Goal: Entertainment & Leisure: Consume media (video, audio)

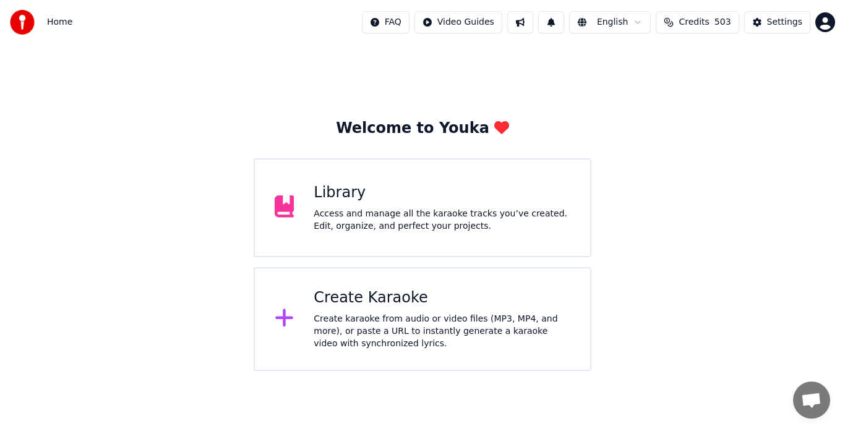
click at [382, 324] on div "Create karaoke from audio or video files (MP3, MP4, and more), or paste a URL t…" at bounding box center [442, 331] width 257 height 37
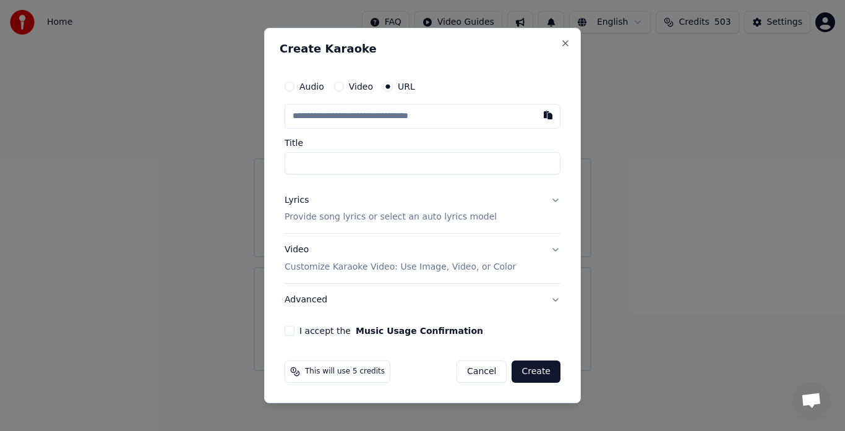
click at [56, 27] on div at bounding box center [422, 215] width 845 height 431
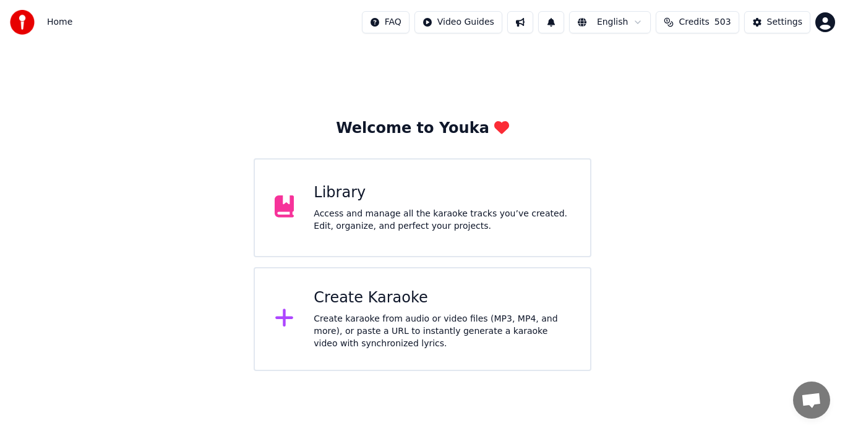
click at [340, 208] on div "Access and manage all the karaoke tracks you’ve created. Edit, organize, and pe…" at bounding box center [442, 220] width 257 height 25
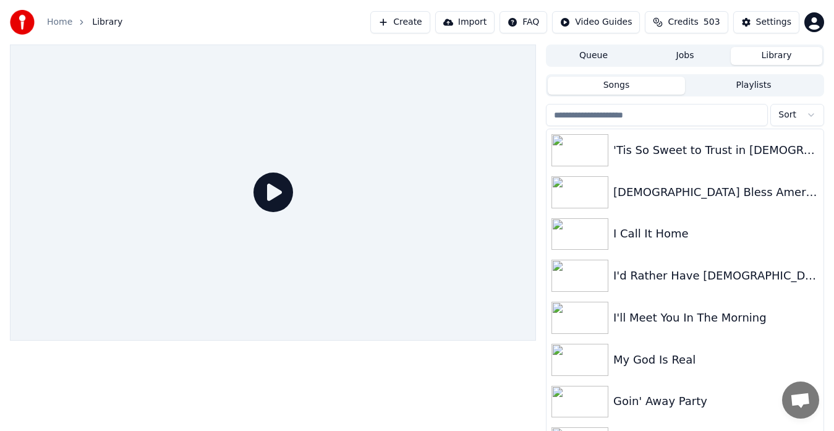
click at [14, 13] on img at bounding box center [22, 22] width 25 height 25
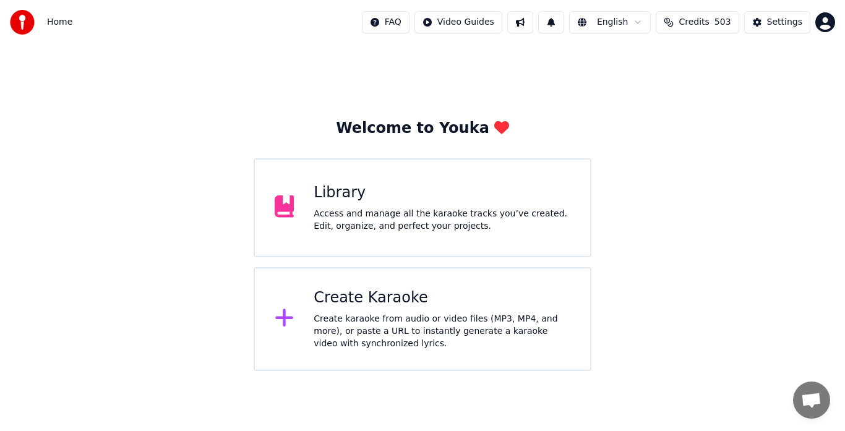
click at [396, 213] on div "Access and manage all the karaoke tracks you’ve created. Edit, organize, and pe…" at bounding box center [442, 220] width 257 height 25
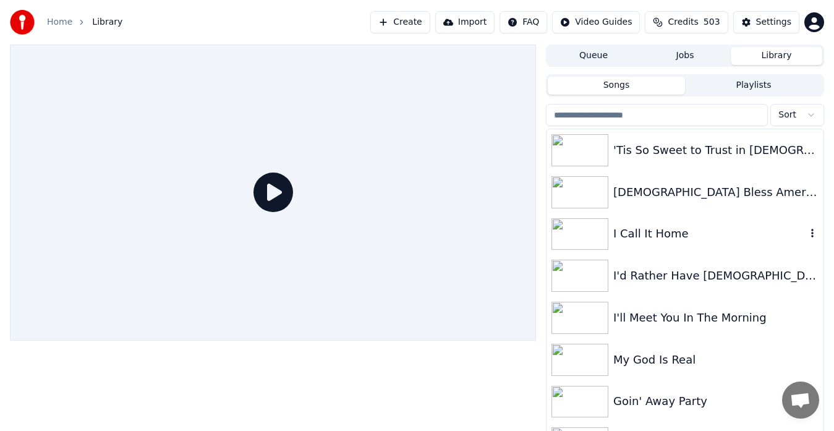
click at [710, 216] on div "I Call It Home" at bounding box center [685, 234] width 277 height 42
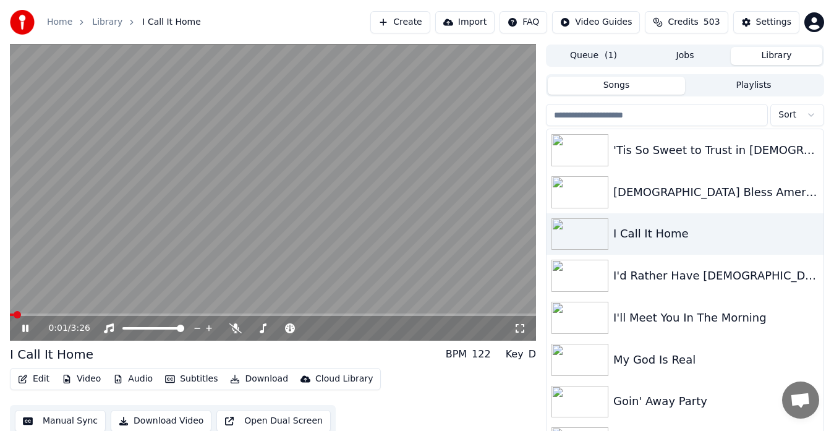
click at [308, 200] on video at bounding box center [273, 193] width 526 height 296
click at [648, 194] on div "[DEMOGRAPHIC_DATA] Bless America" at bounding box center [710, 192] width 193 height 17
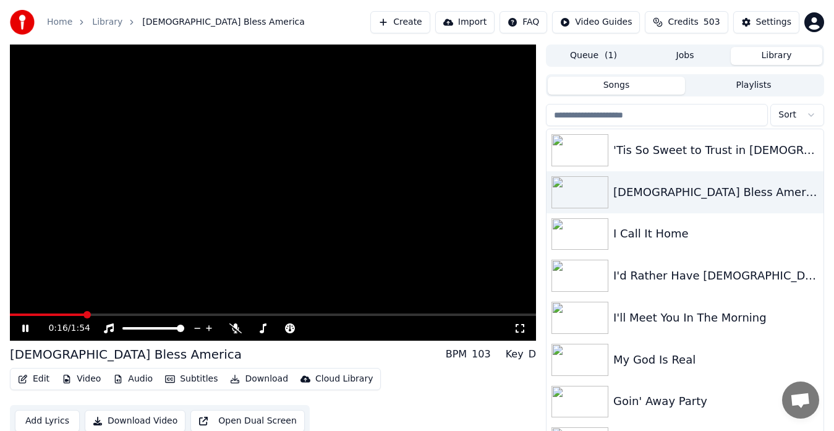
click at [407, 189] on video at bounding box center [273, 193] width 526 height 296
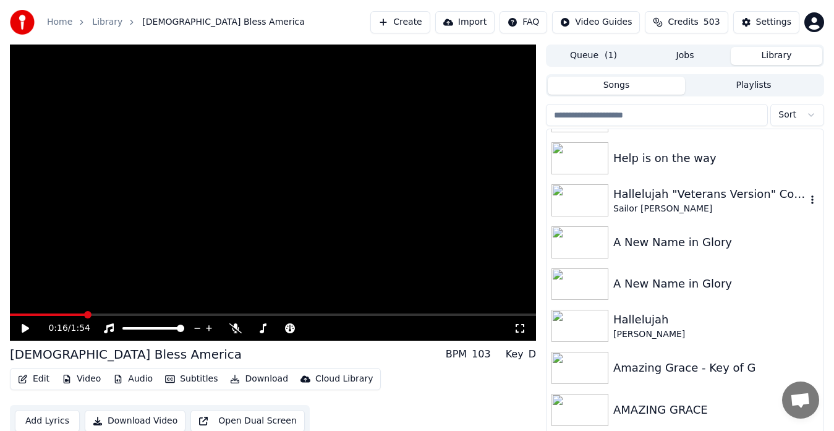
scroll to position [404, 0]
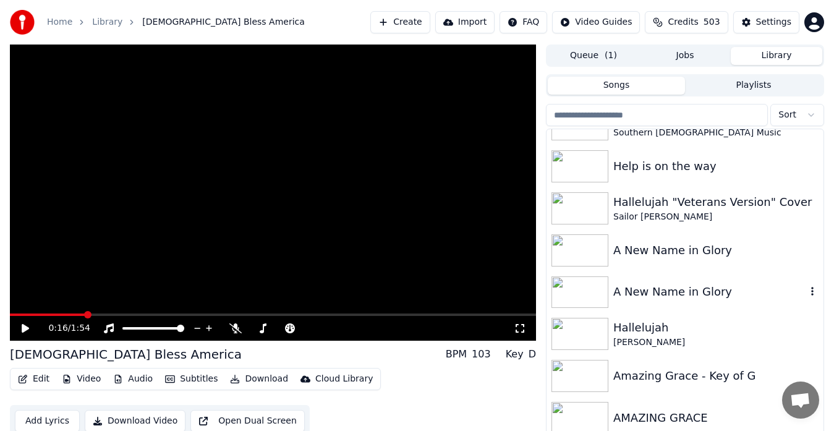
click at [794, 274] on div "A New Name in Glory" at bounding box center [685, 293] width 277 height 42
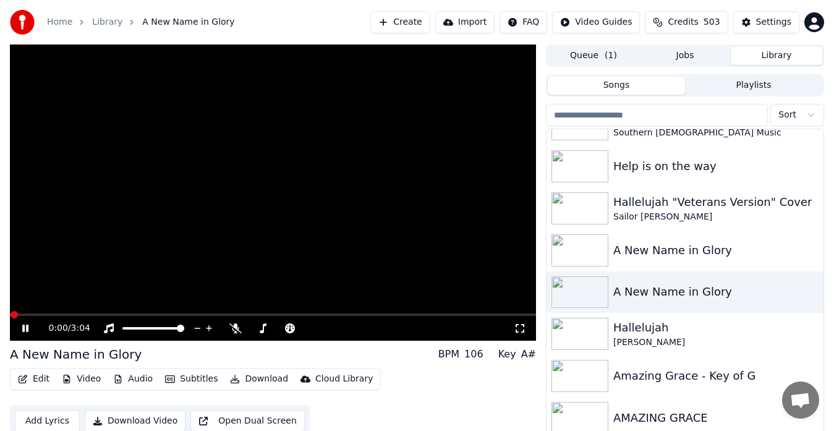
click at [364, 253] on video at bounding box center [273, 193] width 526 height 296
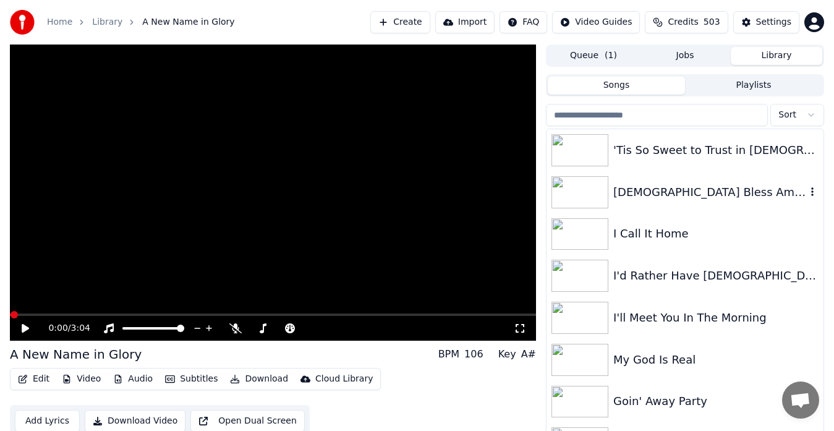
click at [588, 189] on img at bounding box center [580, 192] width 57 height 32
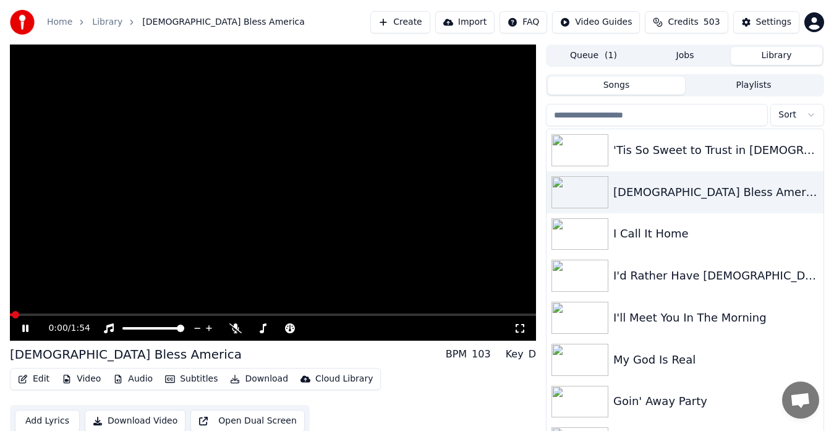
click at [340, 193] on video at bounding box center [273, 193] width 526 height 296
click at [349, 325] on icon at bounding box center [352, 328] width 12 height 12
click at [223, 201] on video at bounding box center [273, 193] width 526 height 296
click at [263, 328] on icon at bounding box center [263, 328] width 7 height 10
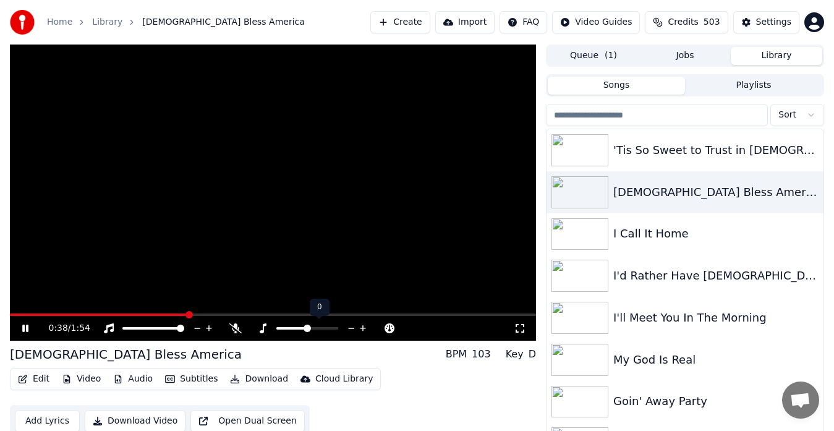
click at [361, 328] on icon at bounding box center [363, 328] width 6 height 6
click at [10, 311] on span at bounding box center [13, 314] width 7 height 7
click at [363, 327] on icon at bounding box center [363, 328] width 6 height 6
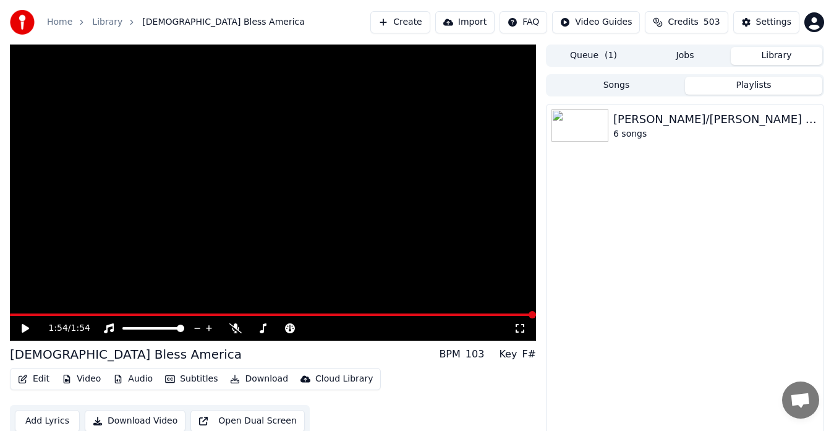
click at [758, 81] on button "Playlists" at bounding box center [753, 86] width 137 height 18
click at [586, 122] on img at bounding box center [580, 125] width 57 height 32
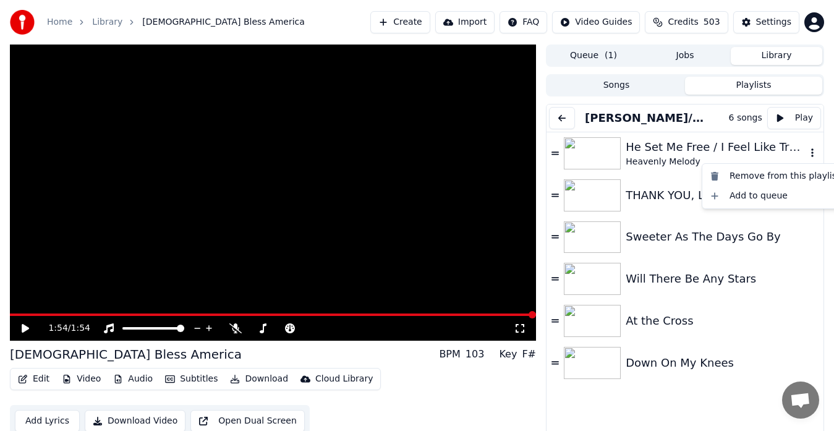
click at [806, 152] on icon "button" at bounding box center [812, 153] width 12 height 10
click at [755, 176] on div "Remove from this playlist" at bounding box center [775, 176] width 140 height 20
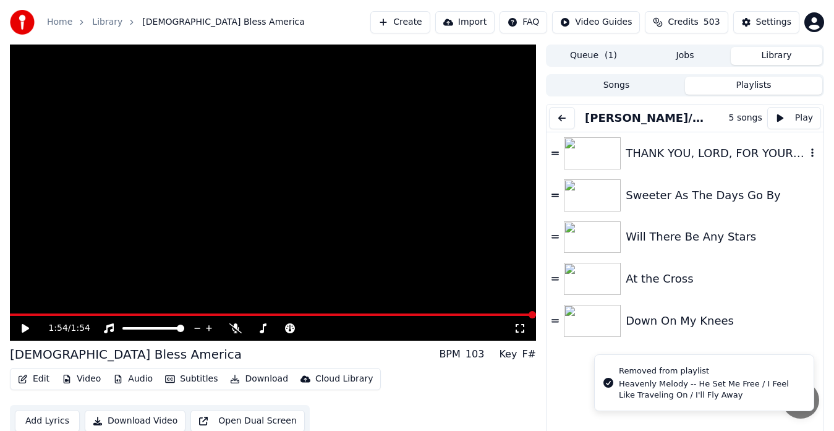
click at [806, 149] on icon "button" at bounding box center [812, 153] width 12 height 10
click at [747, 174] on div "Remove from this playlist" at bounding box center [775, 176] width 140 height 20
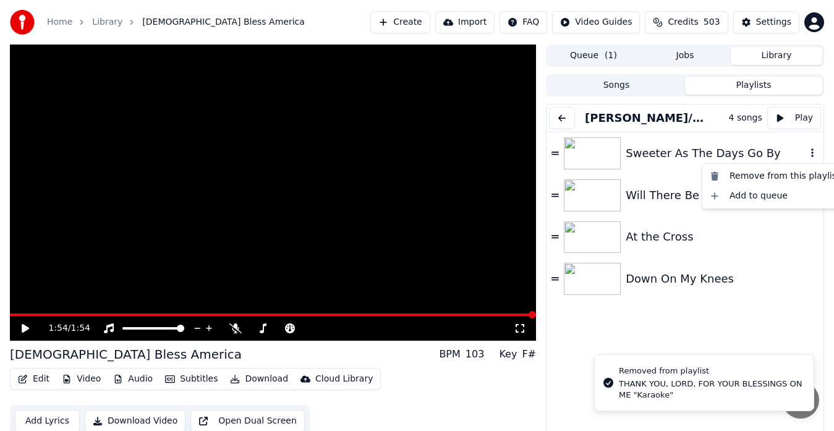
click at [806, 155] on icon "button" at bounding box center [812, 153] width 12 height 10
click at [764, 176] on div "Remove from this playlist" at bounding box center [775, 176] width 140 height 20
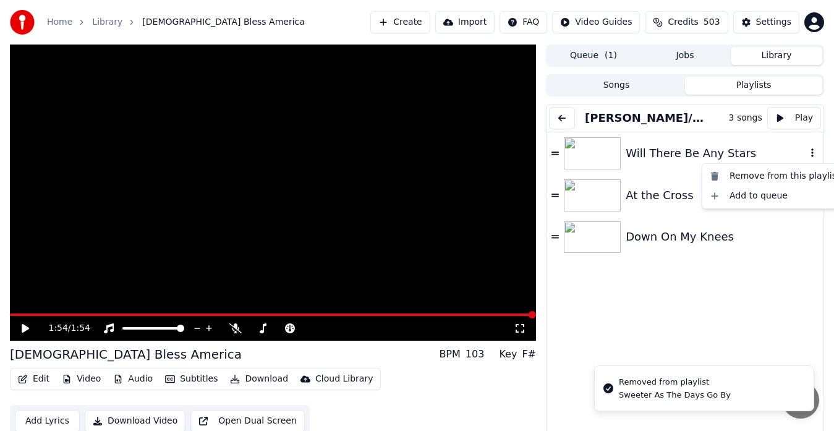
click at [806, 152] on icon "button" at bounding box center [812, 153] width 12 height 10
click at [761, 174] on div "Remove from this playlist" at bounding box center [775, 176] width 140 height 20
click at [806, 154] on icon "button" at bounding box center [812, 153] width 12 height 10
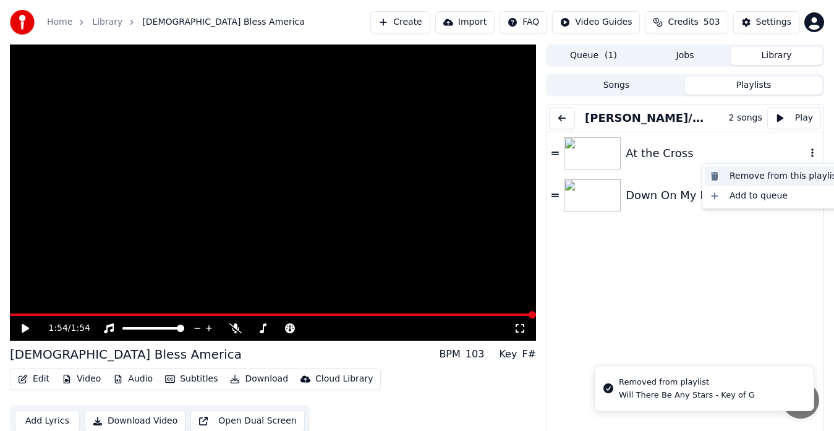
click at [748, 175] on div "Remove from this playlist" at bounding box center [775, 176] width 140 height 20
click at [811, 153] on icon "button" at bounding box center [812, 152] width 2 height 9
click at [756, 173] on div "Remove from this playlist" at bounding box center [775, 176] width 140 height 20
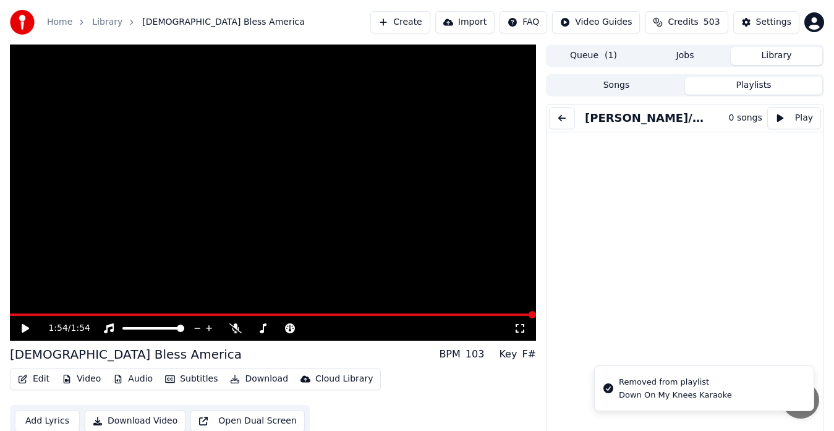
click at [56, 17] on link "Home" at bounding box center [59, 22] width 25 height 12
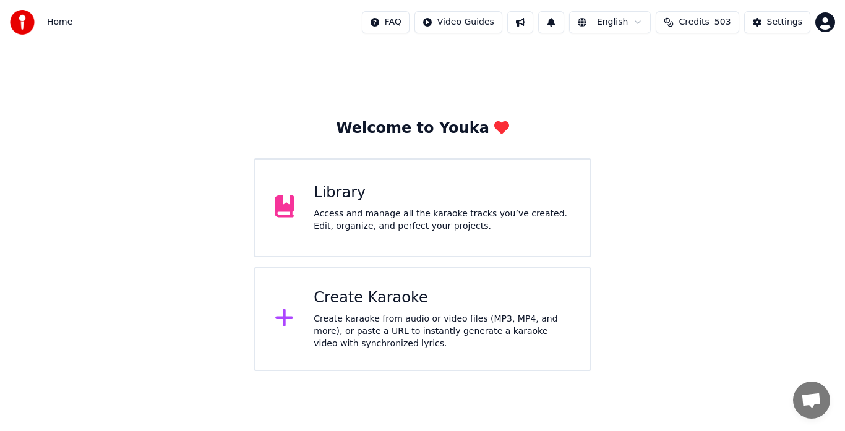
click at [387, 226] on div "Access and manage all the karaoke tracks you’ve created. Edit, organize, and pe…" at bounding box center [442, 220] width 257 height 25
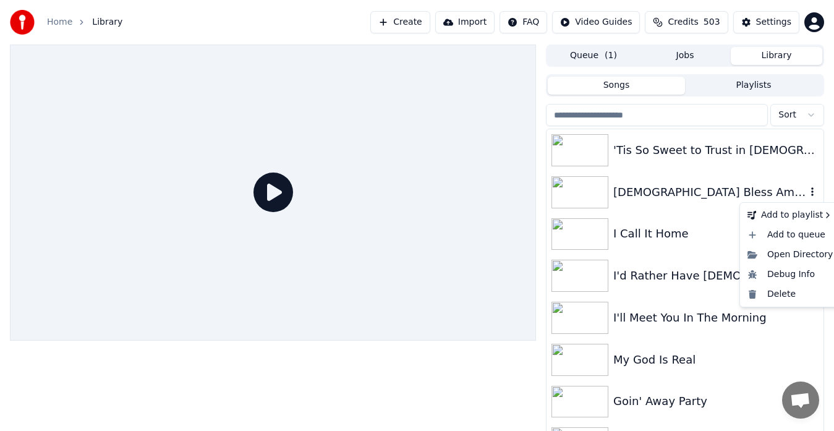
click at [806, 194] on icon "button" at bounding box center [812, 192] width 12 height 10
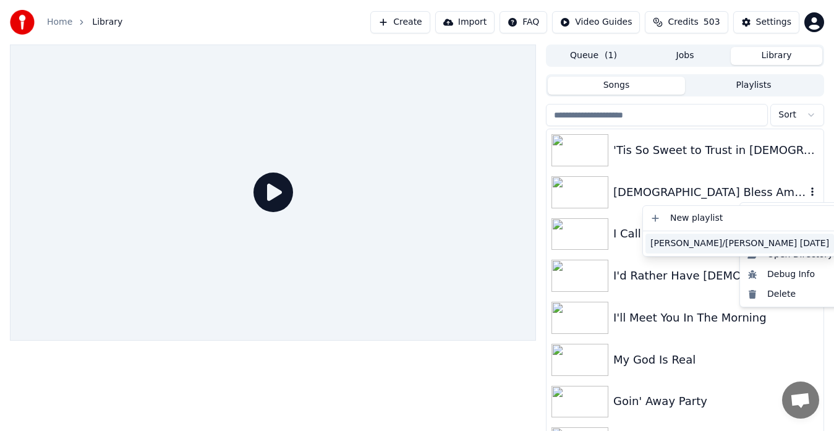
click at [685, 242] on div "[PERSON_NAME]/[PERSON_NAME] [DATE]" at bounding box center [740, 244] width 189 height 20
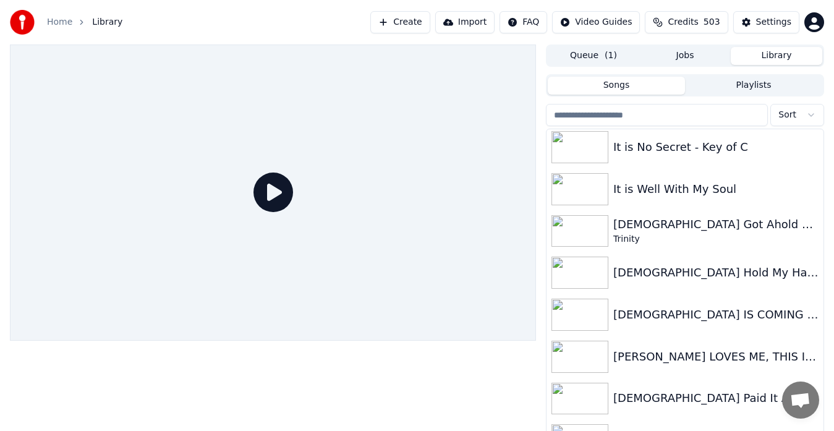
scroll to position [4461, 0]
click at [649, 116] on input "search" at bounding box center [657, 115] width 222 height 22
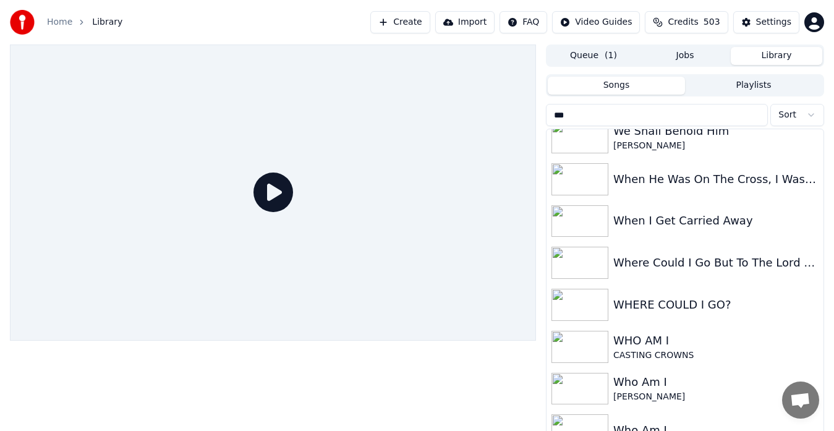
scroll to position [0, 0]
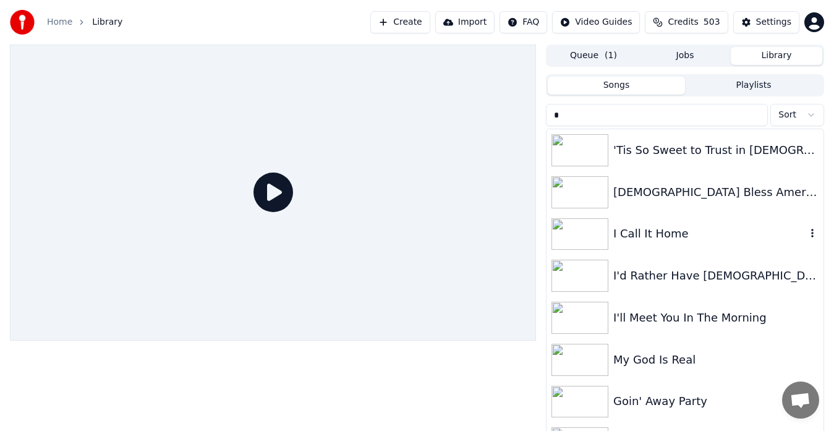
type input "*"
click at [587, 239] on img at bounding box center [580, 234] width 57 height 32
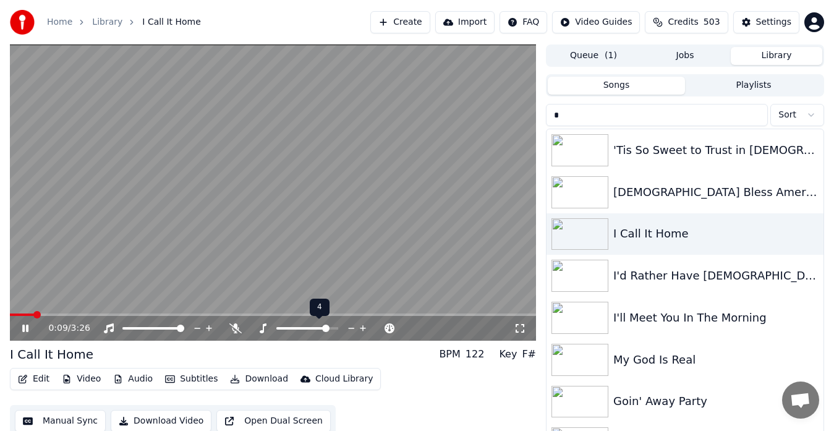
click at [349, 329] on icon at bounding box center [352, 328] width 12 height 12
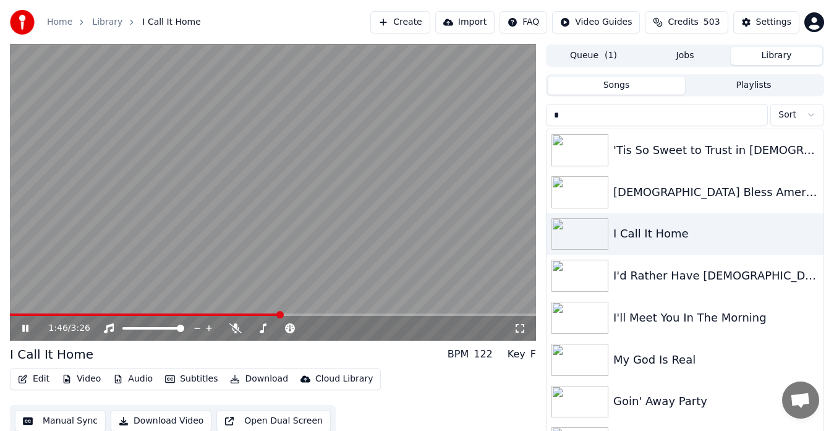
click at [518, 324] on icon at bounding box center [520, 328] width 9 height 9
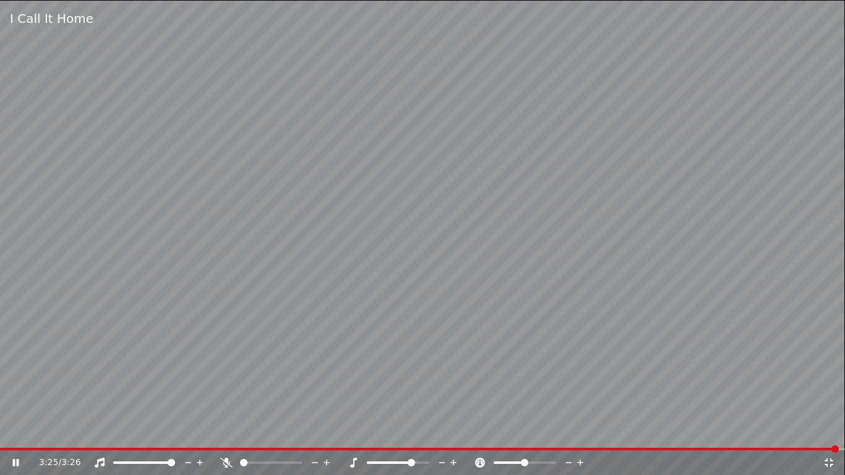
click at [831, 430] on icon at bounding box center [829, 463] width 12 height 10
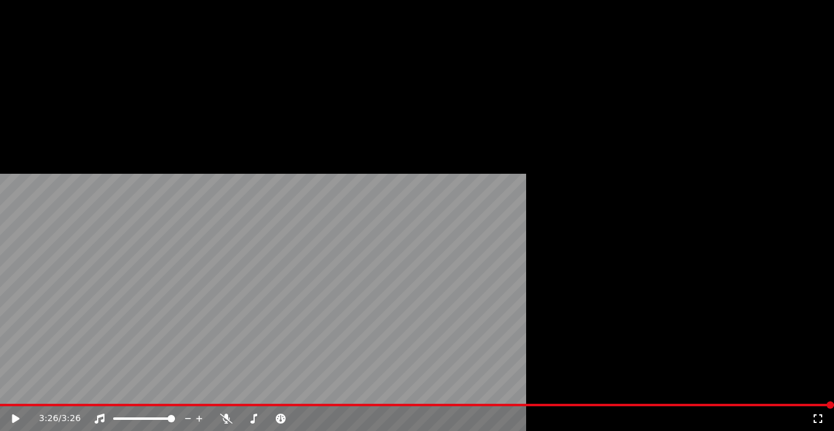
click at [806, 234] on icon "button" at bounding box center [812, 233] width 12 height 10
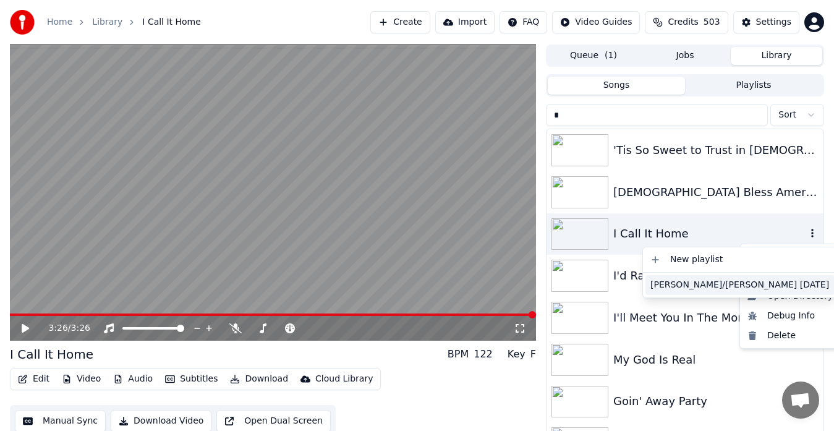
click at [699, 284] on div "[PERSON_NAME]/[PERSON_NAME] [DATE]" at bounding box center [740, 285] width 189 height 20
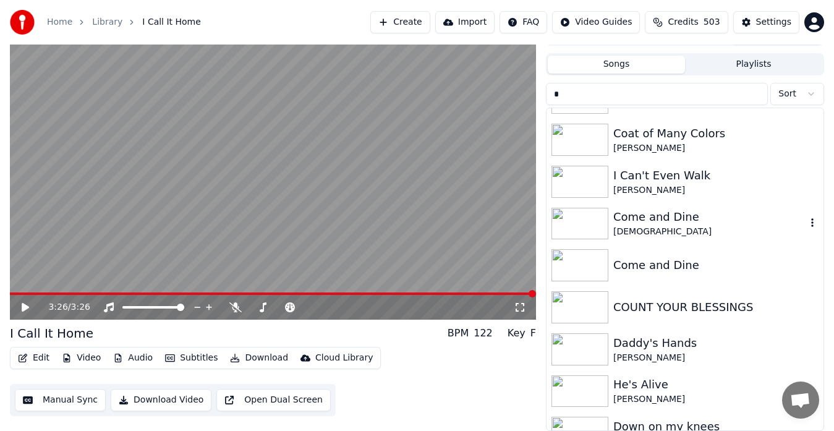
scroll to position [1379, 0]
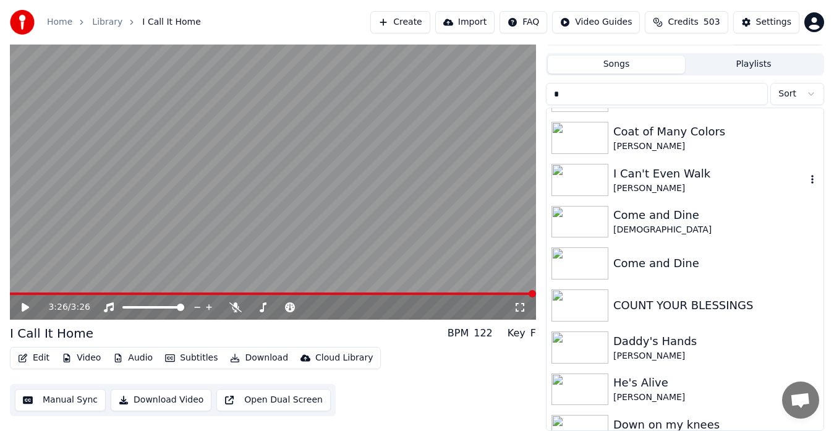
click at [664, 180] on div "I Can't Even Walk" at bounding box center [710, 173] width 193 height 17
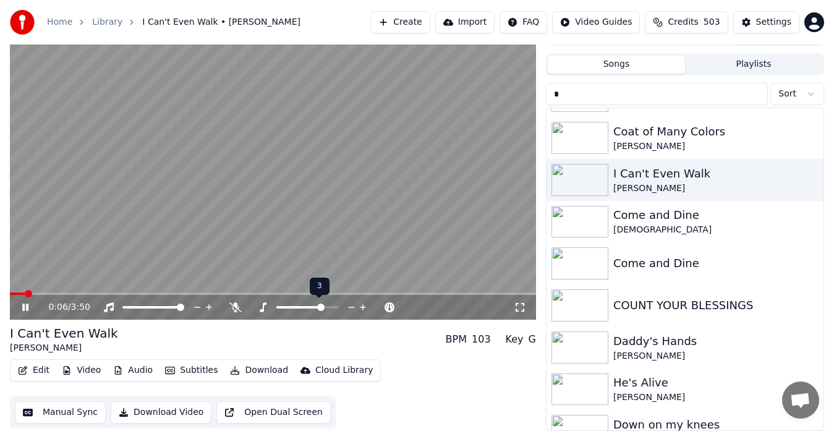
click at [346, 306] on icon at bounding box center [352, 307] width 12 height 12
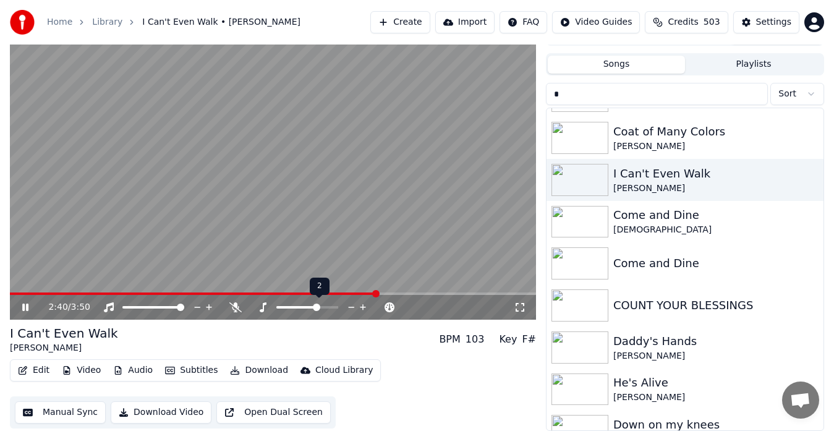
click at [349, 306] on icon at bounding box center [352, 307] width 12 height 12
click at [267, 307] on icon at bounding box center [263, 307] width 12 height 10
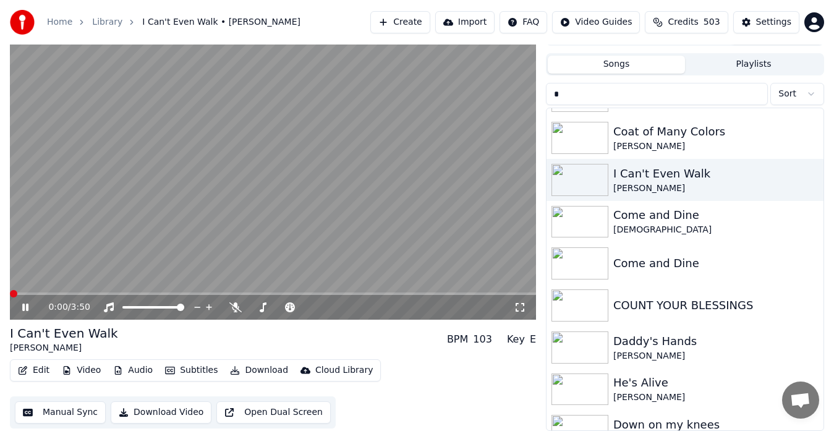
click at [10, 297] on span at bounding box center [13, 293] width 7 height 7
click at [521, 308] on icon at bounding box center [520, 307] width 12 height 10
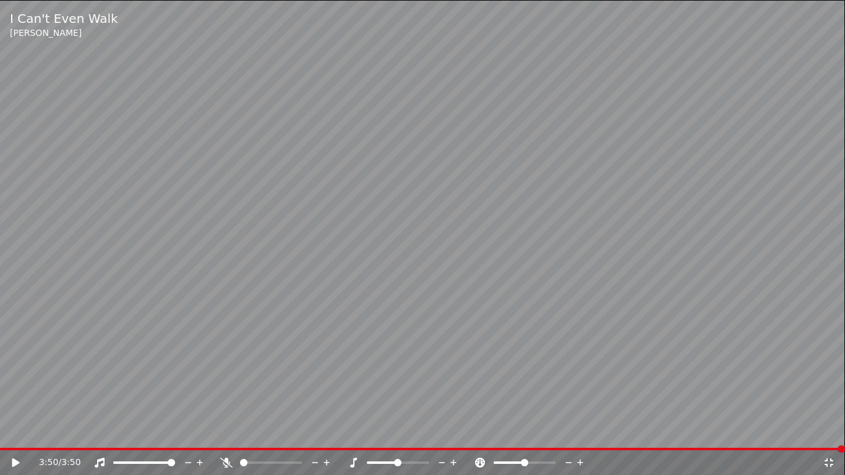
click at [823, 430] on icon at bounding box center [829, 463] width 12 height 10
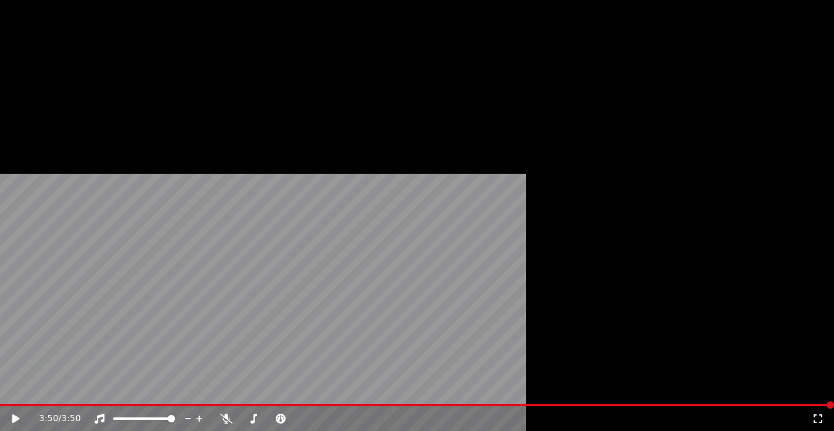
click at [806, 191] on icon "button" at bounding box center [812, 191] width 12 height 10
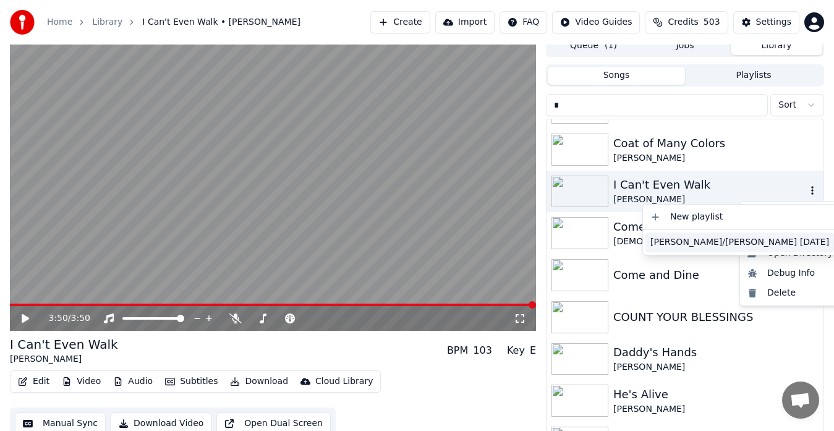
click at [711, 240] on div "[PERSON_NAME]/[PERSON_NAME] [DATE]" at bounding box center [740, 243] width 189 height 20
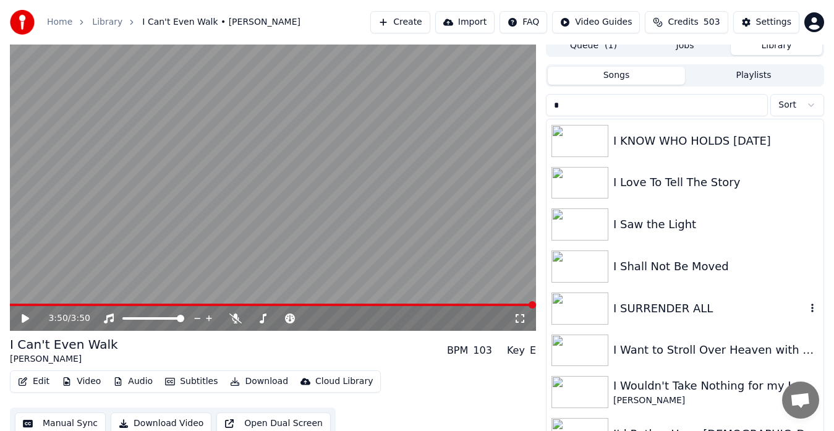
scroll to position [3363, 0]
click at [582, 183] on img at bounding box center [580, 184] width 57 height 32
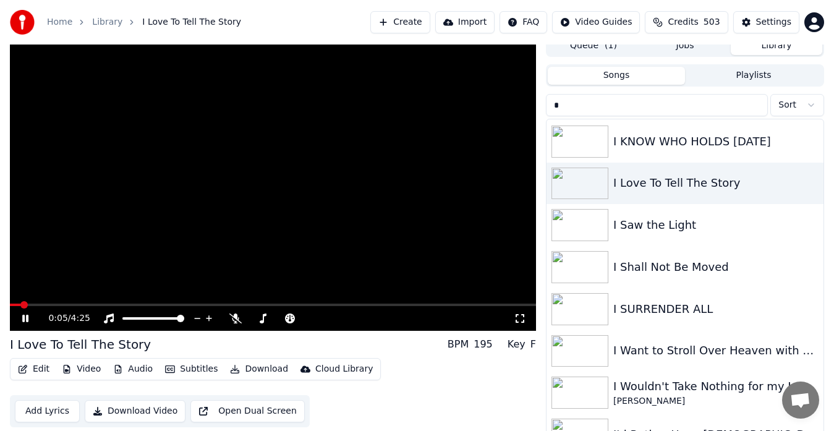
click at [364, 205] on video at bounding box center [273, 183] width 526 height 296
click at [519, 317] on icon at bounding box center [520, 319] width 12 height 10
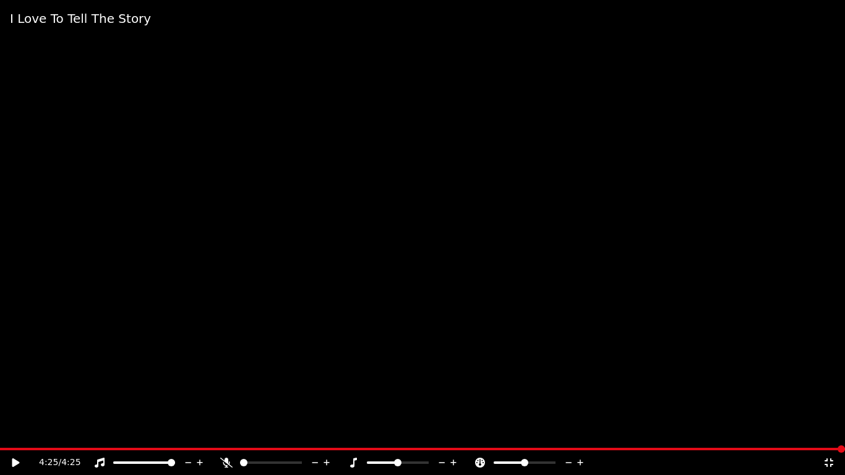
click at [620, 344] on video at bounding box center [422, 237] width 845 height 475
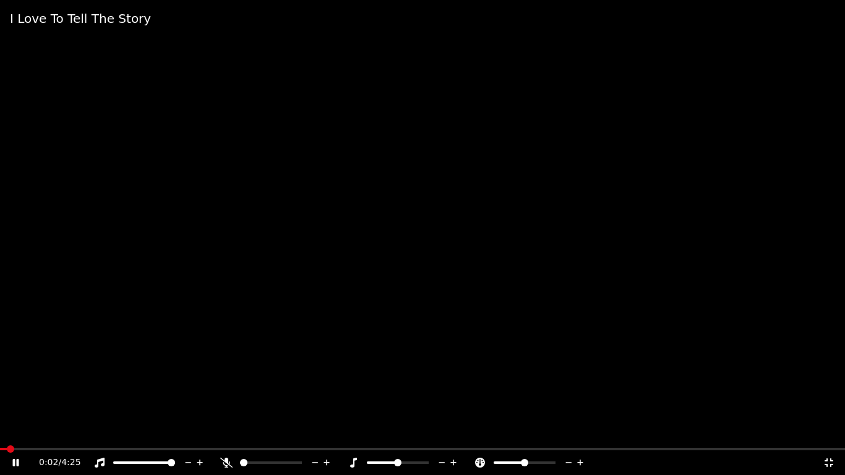
click at [387, 338] on video at bounding box center [422, 237] width 845 height 475
click at [833, 430] on icon at bounding box center [829, 463] width 12 height 10
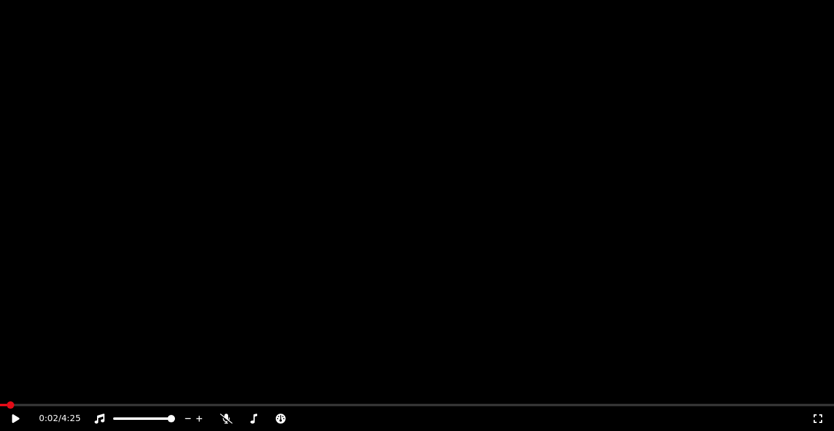
click at [806, 185] on icon "button" at bounding box center [812, 183] width 12 height 10
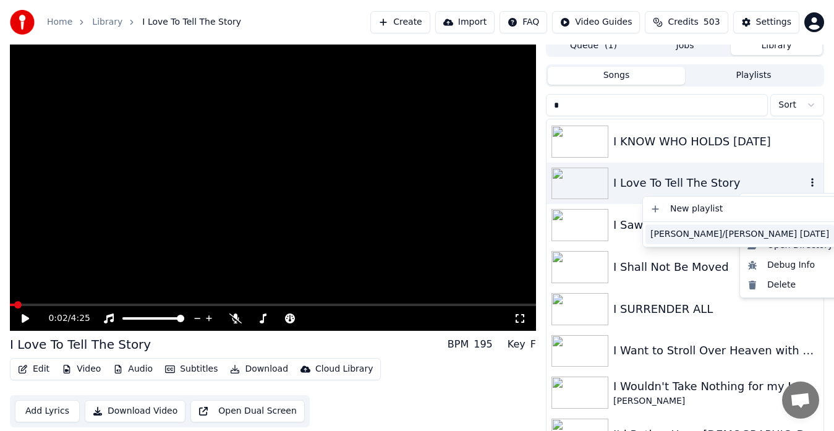
click at [717, 233] on div "[PERSON_NAME]/[PERSON_NAME] [DATE]" at bounding box center [740, 235] width 189 height 20
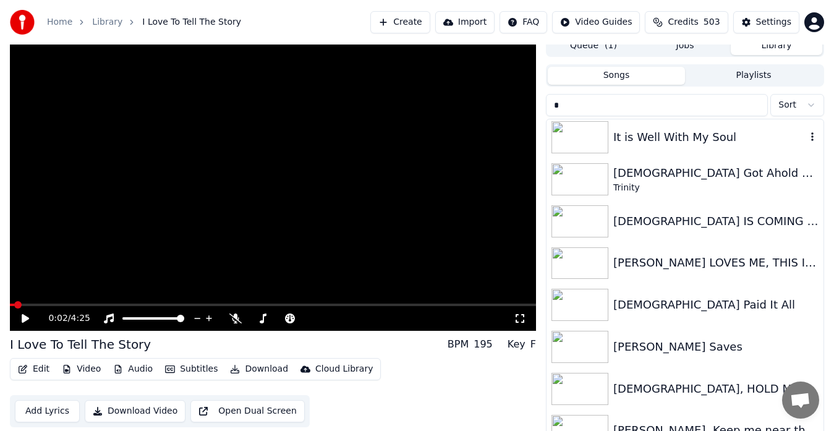
scroll to position [4167, 0]
click at [581, 176] on img at bounding box center [580, 178] width 57 height 32
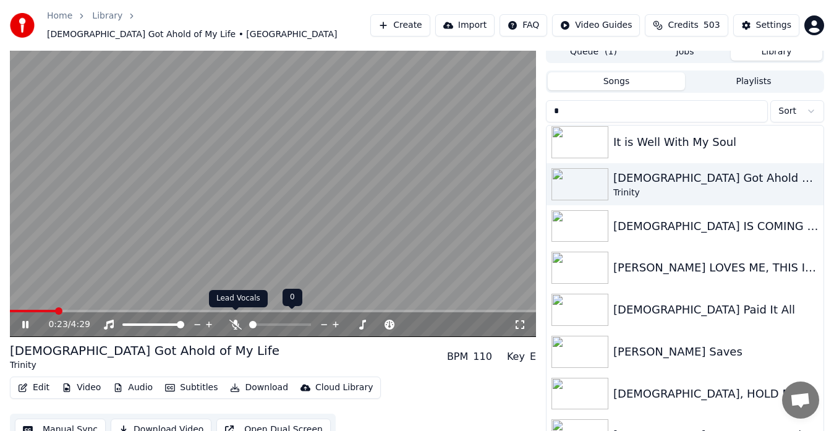
click at [236, 320] on icon at bounding box center [235, 325] width 12 height 10
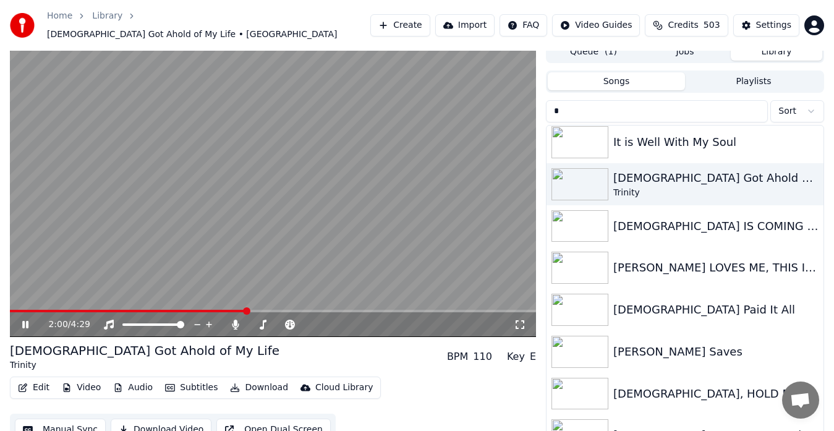
click at [306, 262] on video at bounding box center [273, 189] width 526 height 296
click at [233, 320] on icon at bounding box center [235, 325] width 12 height 10
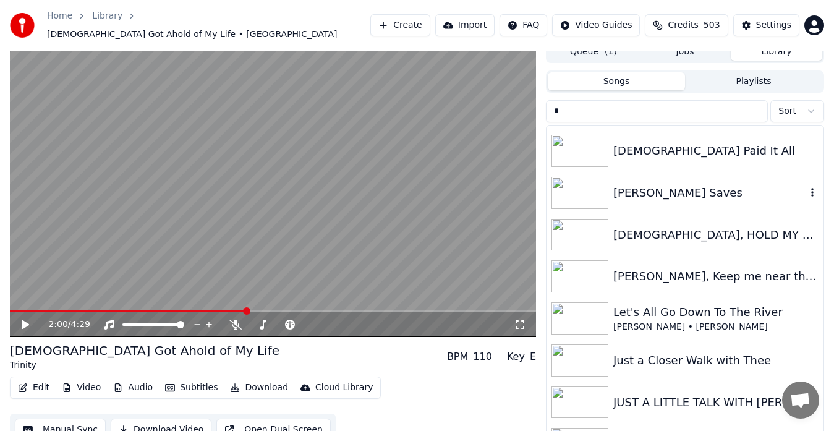
scroll to position [4319, 0]
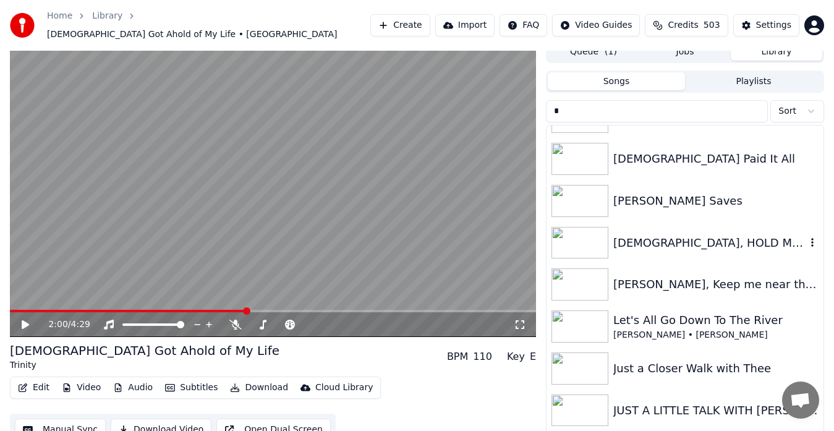
click at [580, 236] on img at bounding box center [580, 243] width 57 height 32
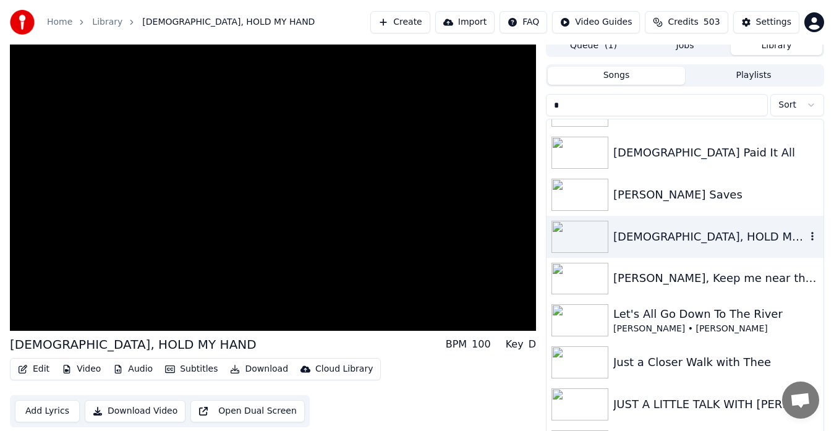
click at [580, 236] on img at bounding box center [580, 237] width 57 height 32
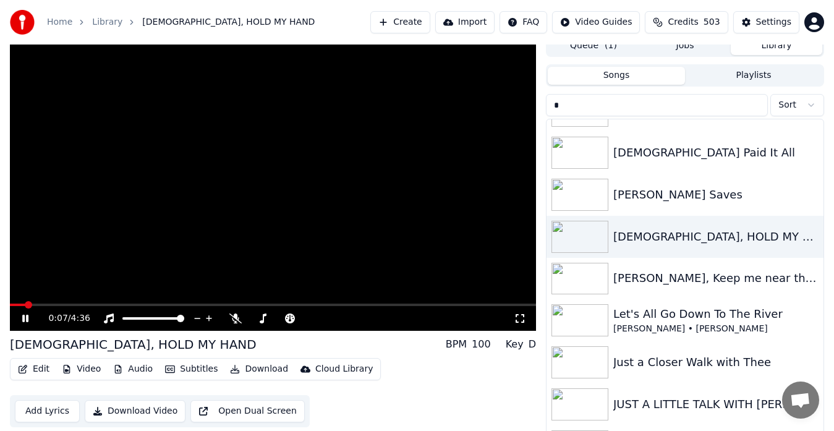
click at [411, 194] on video at bounding box center [273, 183] width 526 height 296
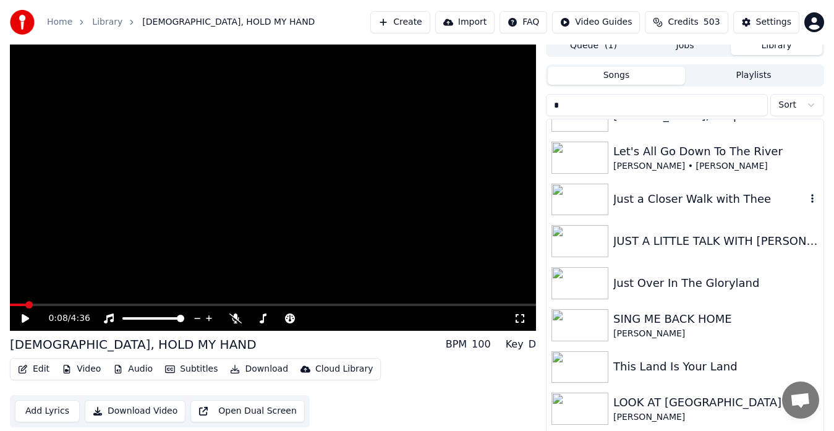
scroll to position [4486, 0]
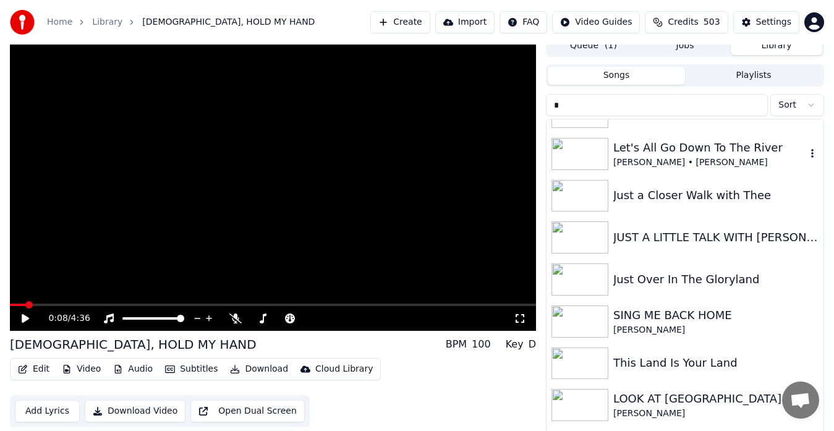
click at [590, 148] on img at bounding box center [580, 154] width 57 height 32
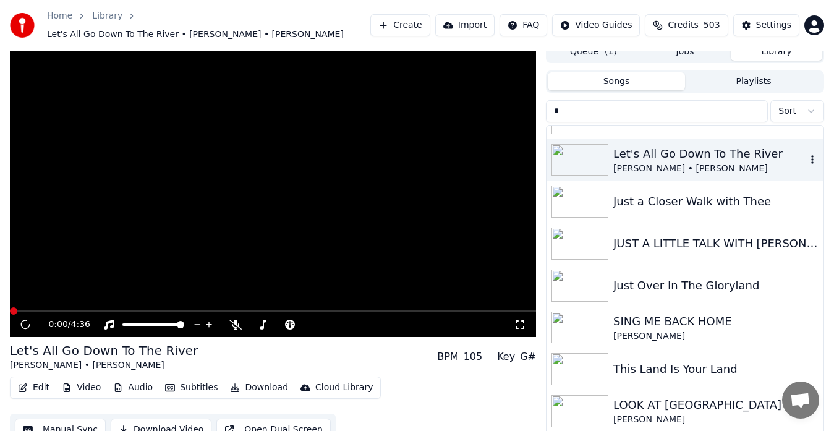
scroll to position [16, 0]
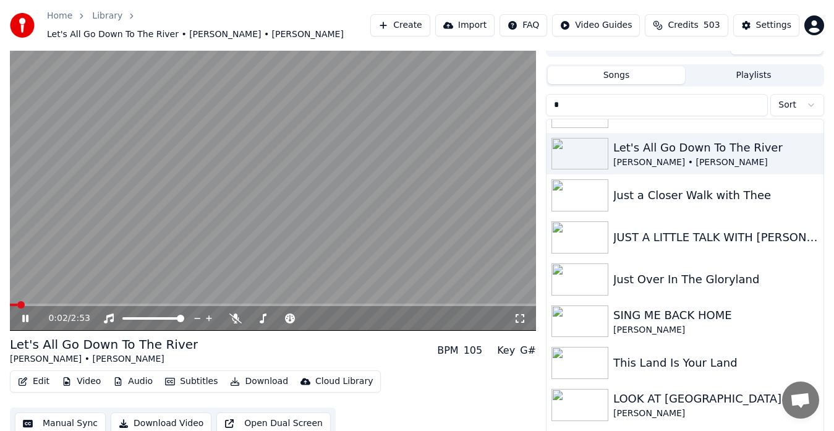
click at [396, 162] on video at bounding box center [273, 183] width 526 height 296
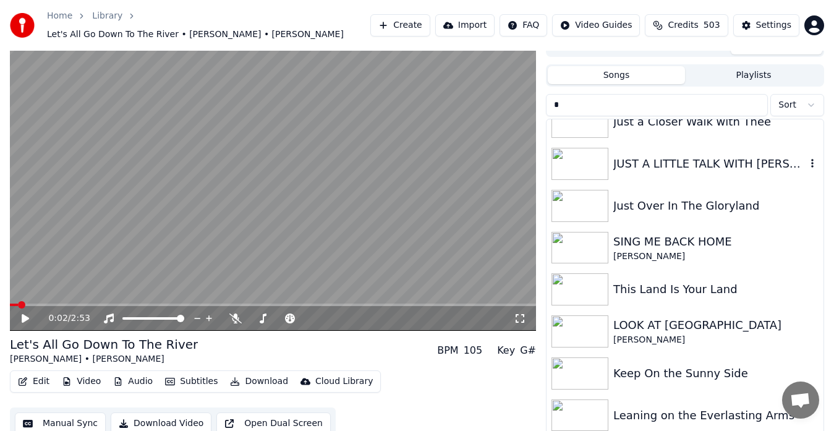
scroll to position [4561, 0]
click at [580, 199] on img at bounding box center [580, 205] width 57 height 32
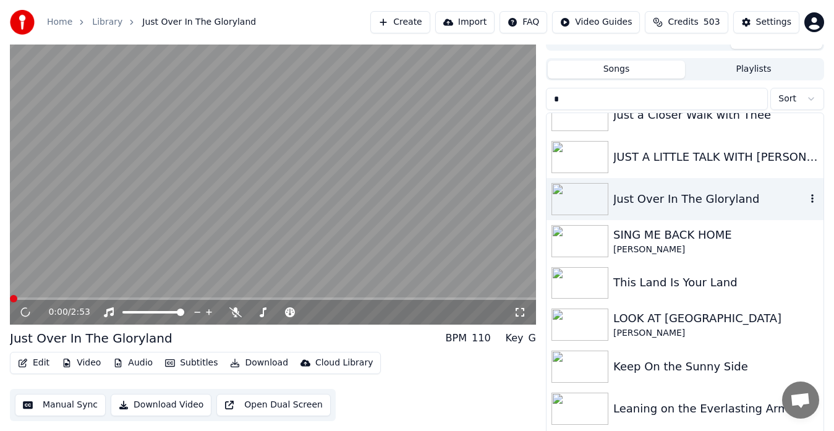
scroll to position [10, 0]
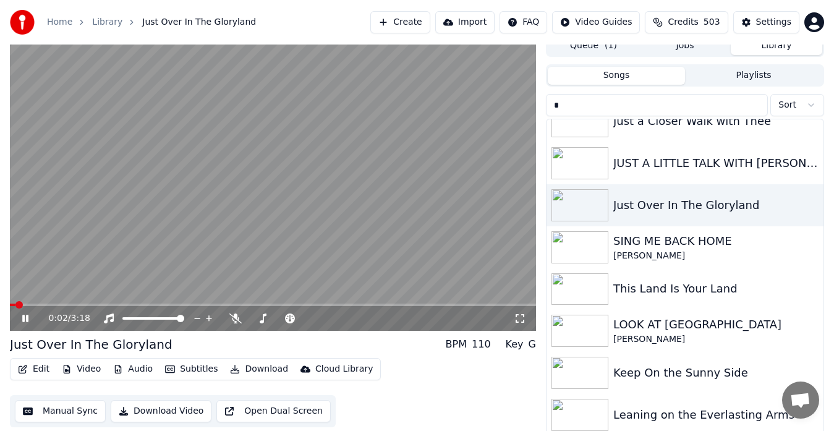
click at [426, 216] on video at bounding box center [273, 183] width 526 height 296
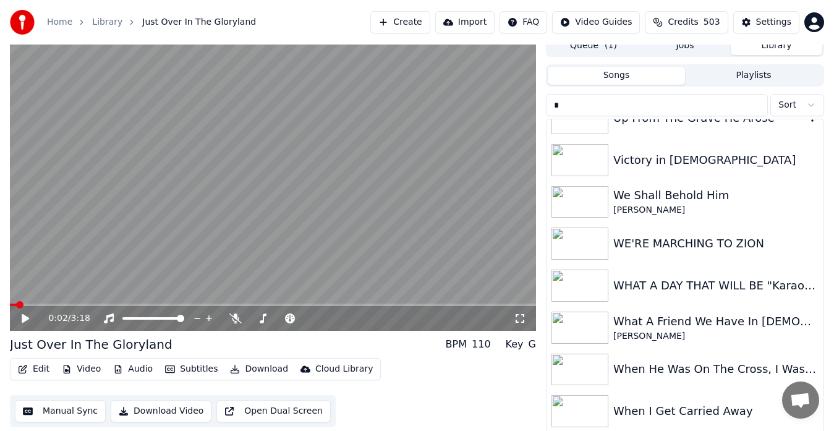
scroll to position [7593, 0]
click at [578, 163] on img at bounding box center [580, 159] width 57 height 32
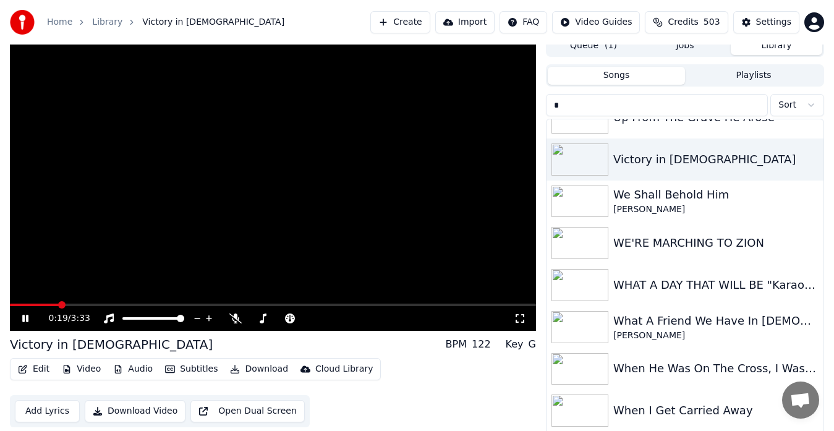
click at [518, 317] on icon at bounding box center [520, 319] width 12 height 10
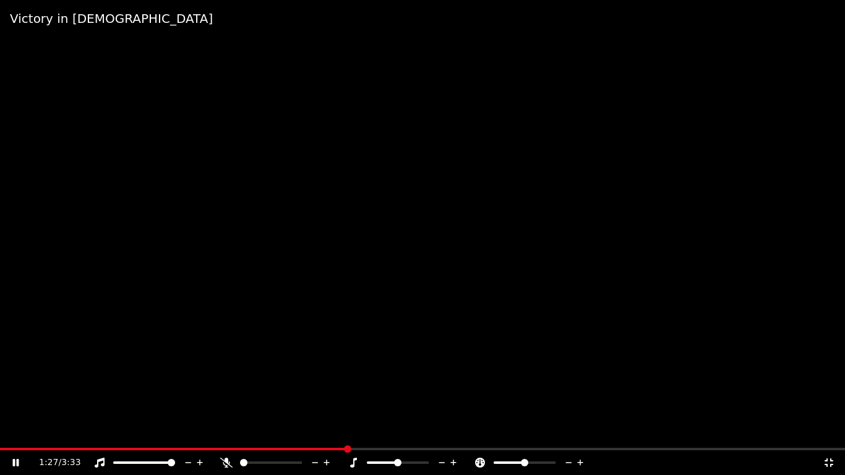
click at [827, 430] on icon at bounding box center [828, 462] width 9 height 9
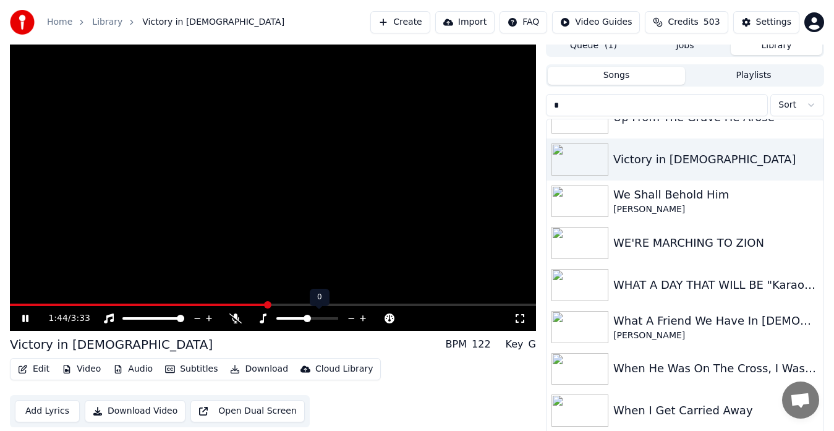
click at [364, 319] on icon at bounding box center [363, 318] width 6 height 6
click at [520, 315] on icon at bounding box center [520, 319] width 12 height 10
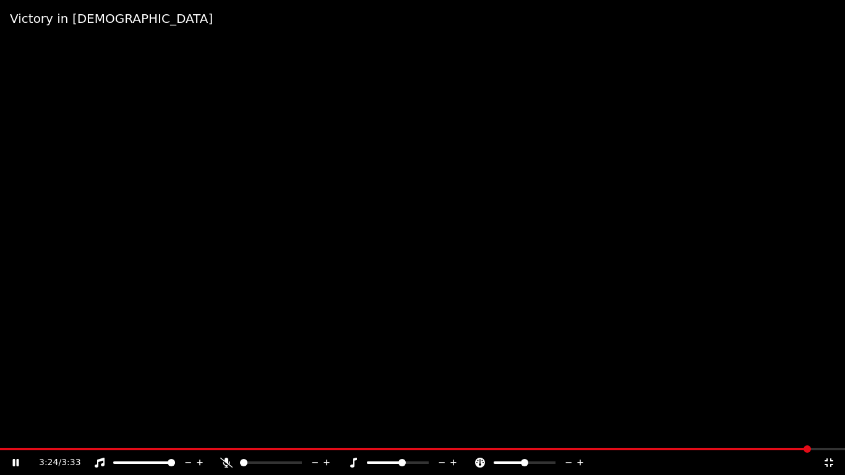
click at [829, 430] on icon at bounding box center [829, 463] width 12 height 10
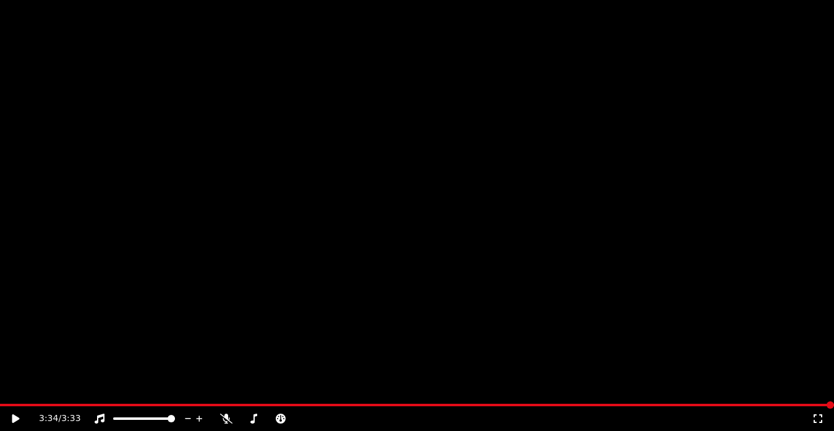
click at [806, 161] on icon "button" at bounding box center [812, 159] width 12 height 10
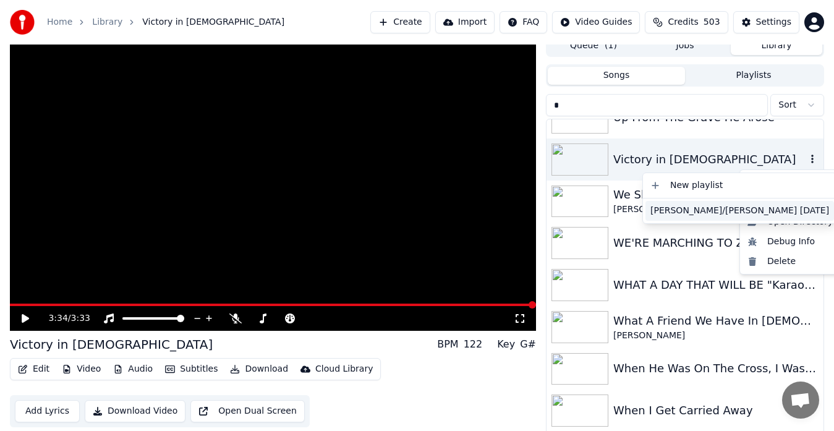
click at [699, 213] on div "[PERSON_NAME]/[PERSON_NAME] [DATE]" at bounding box center [740, 211] width 189 height 20
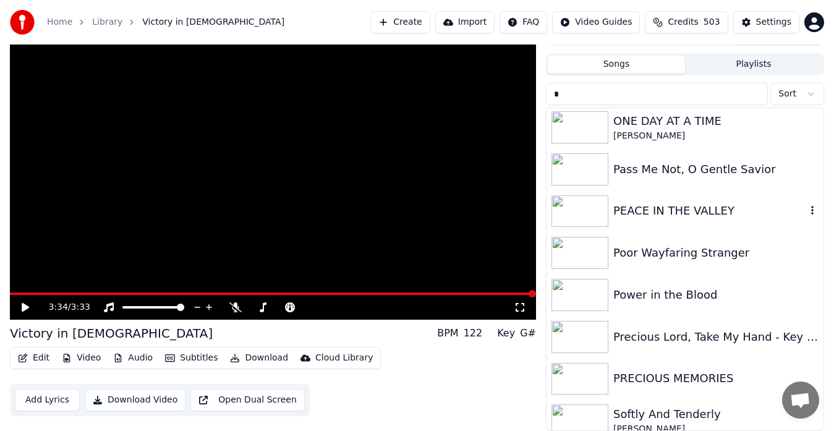
scroll to position [5580, 0]
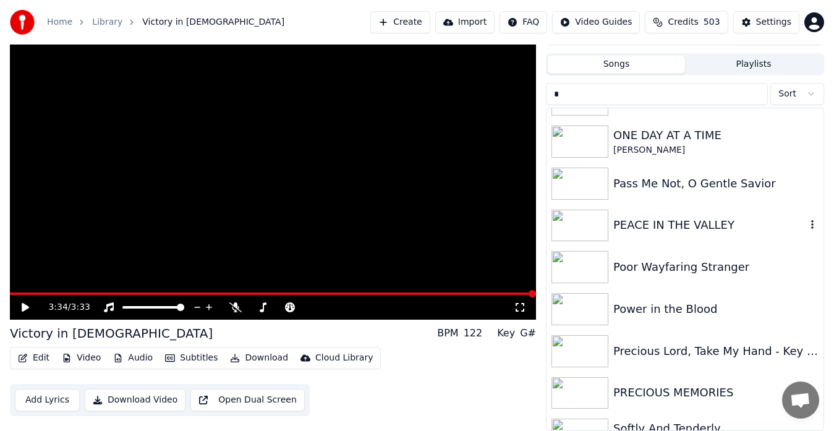
click at [586, 224] on img at bounding box center [580, 226] width 57 height 32
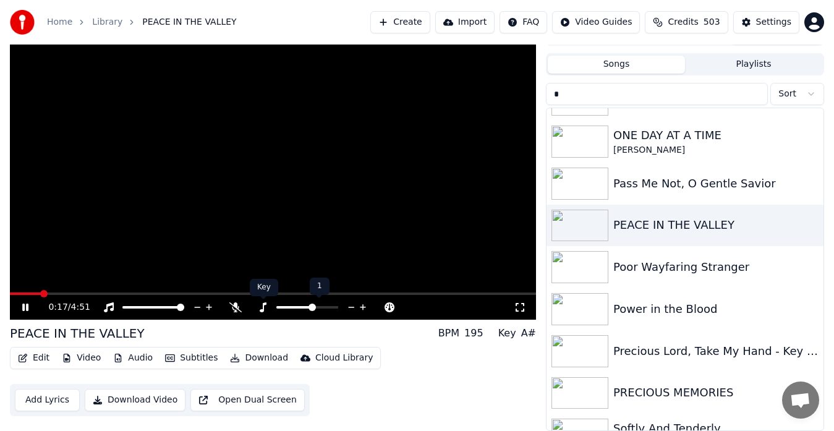
click at [260, 305] on icon at bounding box center [263, 307] width 12 height 10
click at [364, 307] on icon at bounding box center [363, 307] width 6 height 6
click at [349, 304] on icon at bounding box center [352, 307] width 12 height 12
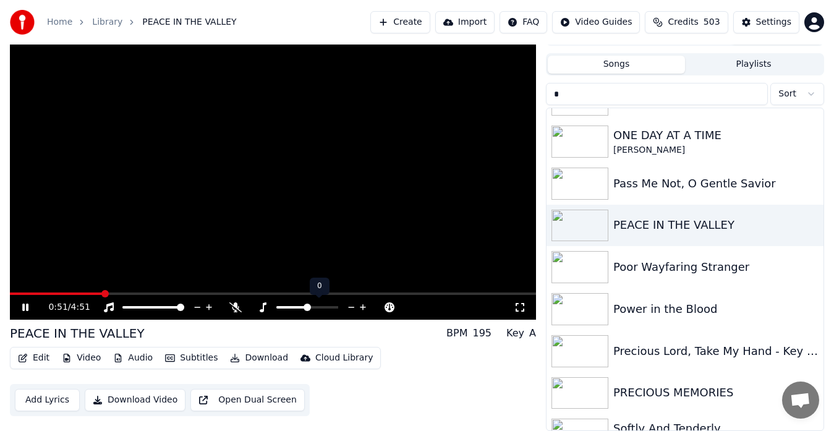
click at [349, 304] on icon at bounding box center [352, 307] width 12 height 12
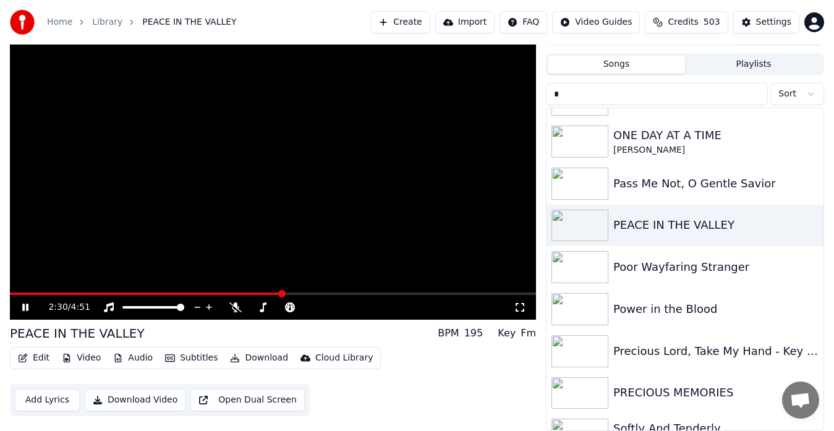
click at [336, 223] on video at bounding box center [273, 172] width 526 height 296
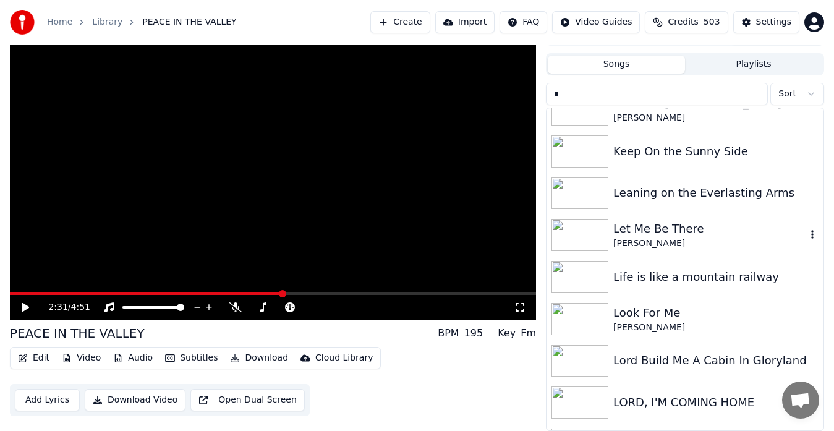
scroll to position [4772, 0]
click at [589, 315] on img at bounding box center [580, 320] width 57 height 32
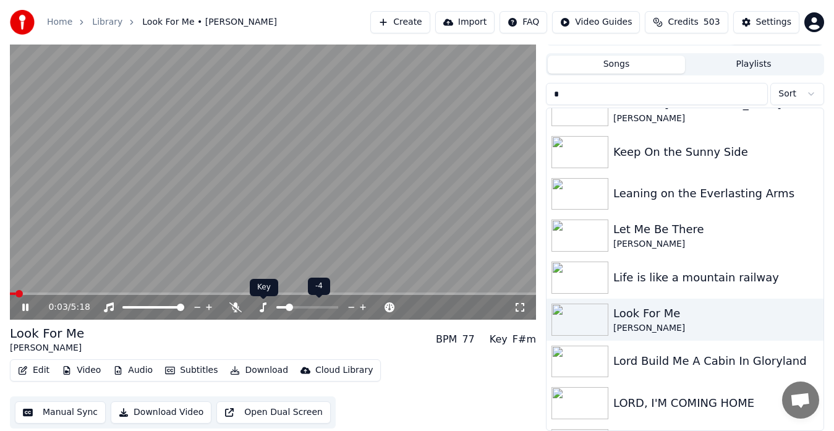
click at [265, 309] on icon at bounding box center [263, 307] width 12 height 10
click at [519, 306] on icon at bounding box center [520, 307] width 12 height 10
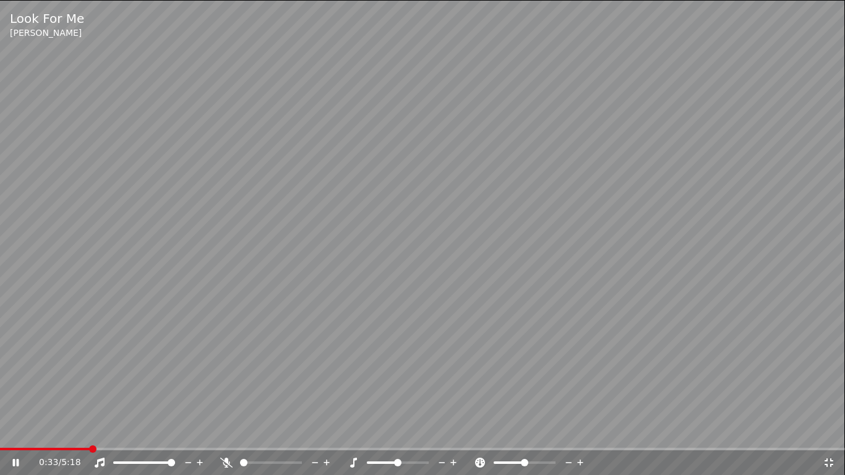
click at [834, 430] on icon at bounding box center [829, 463] width 12 height 10
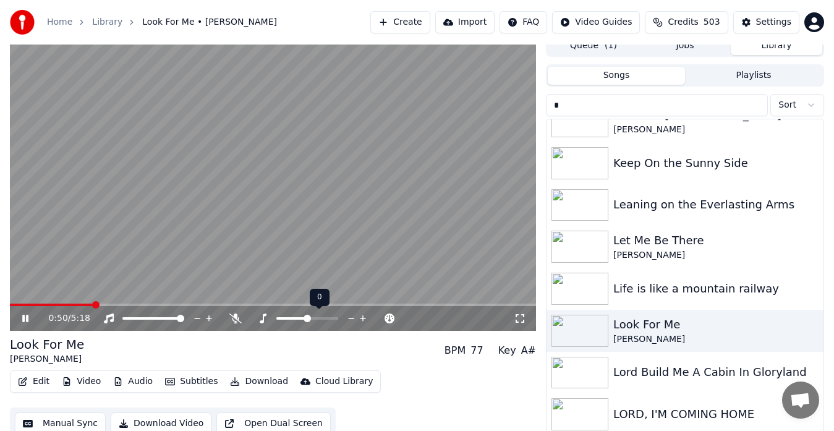
click at [366, 317] on icon at bounding box center [363, 318] width 12 height 12
click at [400, 247] on video at bounding box center [273, 183] width 526 height 296
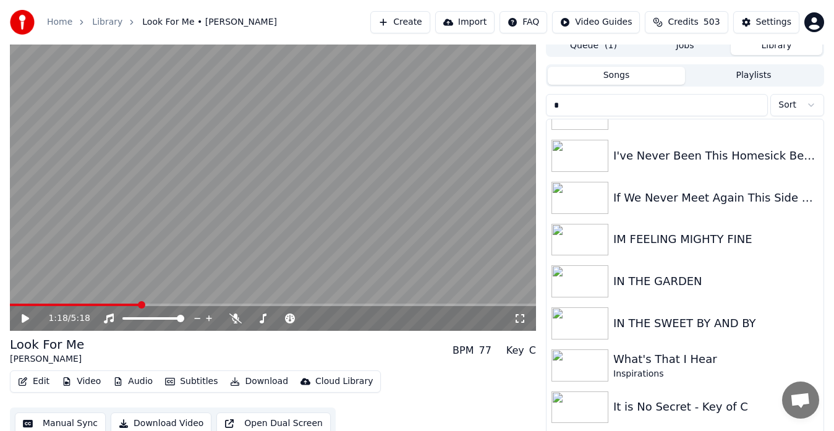
scroll to position [3854, 0]
click at [587, 276] on img at bounding box center [580, 281] width 57 height 32
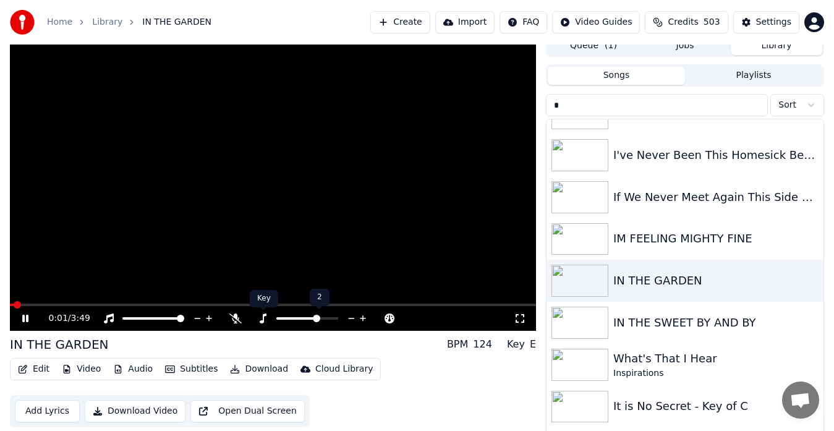
click at [264, 319] on icon at bounding box center [263, 319] width 7 height 10
click at [363, 315] on icon at bounding box center [363, 318] width 12 height 12
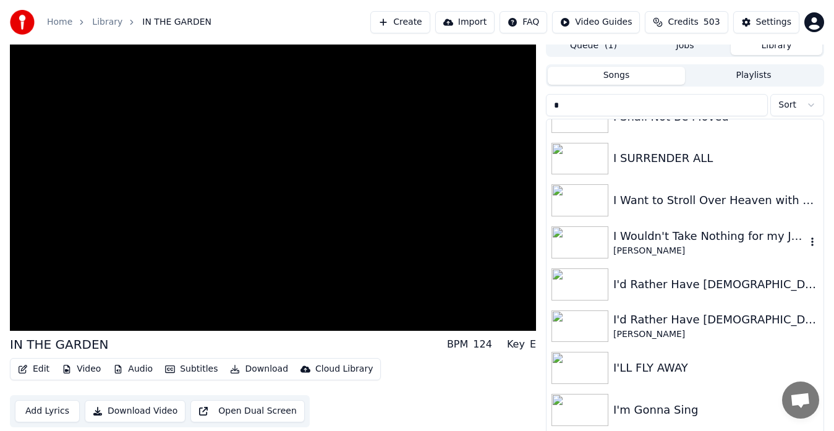
scroll to position [3513, 0]
click at [575, 283] on img at bounding box center [580, 286] width 57 height 32
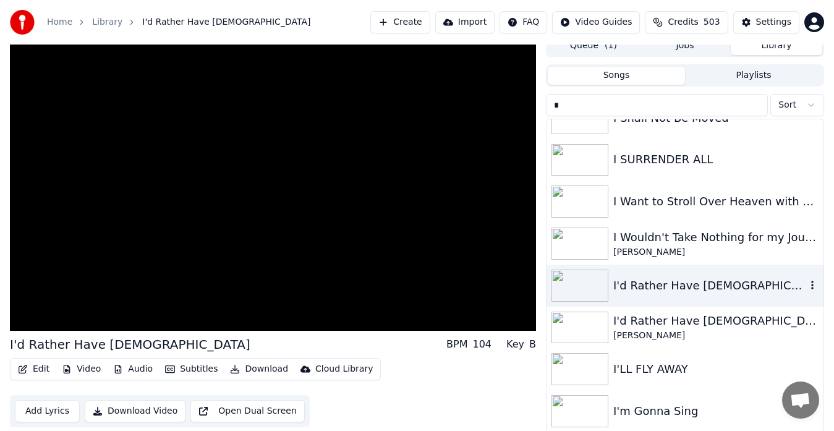
click at [575, 283] on img at bounding box center [580, 286] width 57 height 32
click at [558, 325] on img at bounding box center [580, 328] width 57 height 32
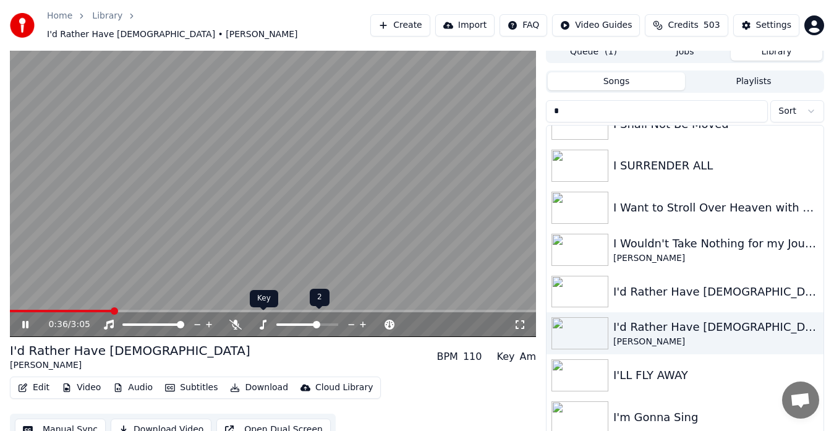
click at [263, 320] on icon at bounding box center [263, 325] width 7 height 10
click at [436, 246] on video at bounding box center [273, 189] width 526 height 296
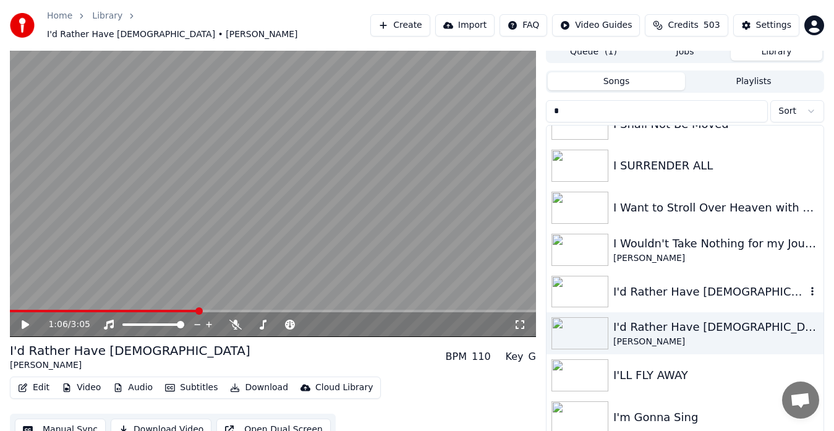
click at [590, 283] on img at bounding box center [580, 292] width 57 height 32
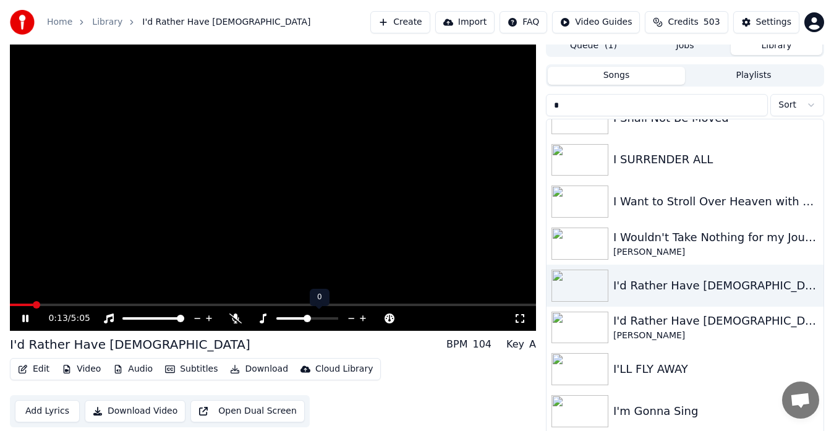
click at [364, 317] on icon at bounding box center [363, 318] width 12 height 12
click at [352, 318] on icon at bounding box center [352, 318] width 6 height 1
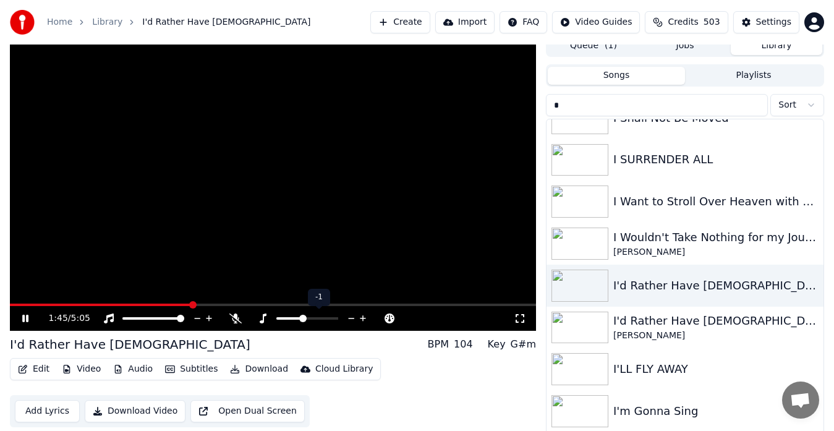
click at [352, 318] on icon at bounding box center [352, 318] width 6 height 1
click at [364, 318] on icon at bounding box center [363, 318] width 6 height 6
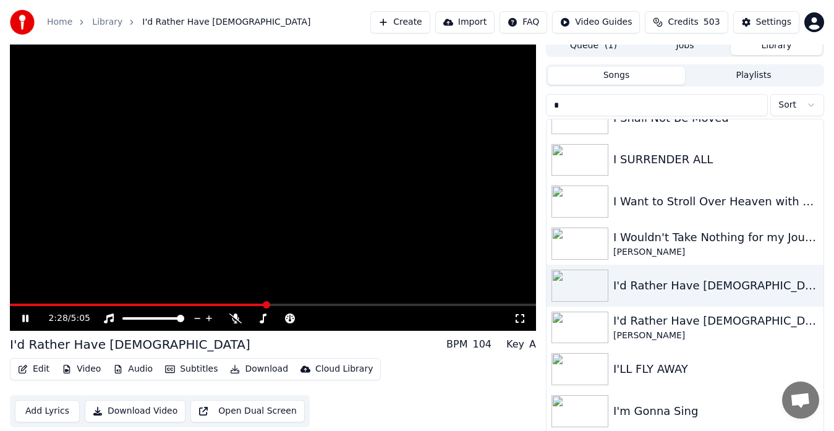
click at [315, 199] on video at bounding box center [273, 183] width 526 height 296
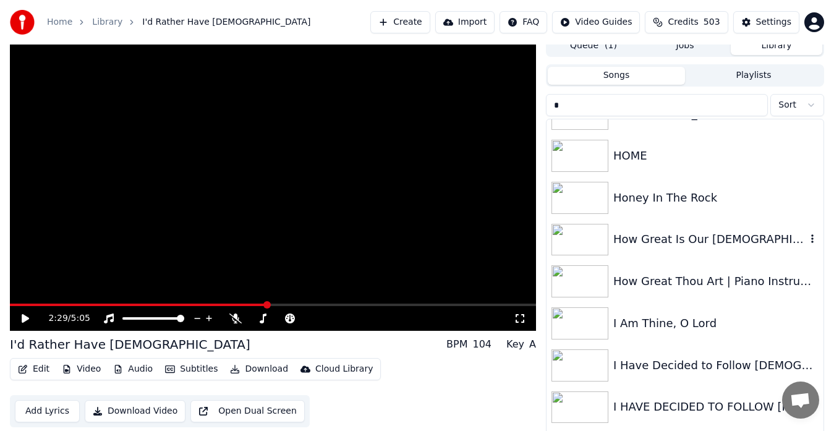
scroll to position [3013, 0]
click at [573, 240] on img at bounding box center [580, 239] width 57 height 32
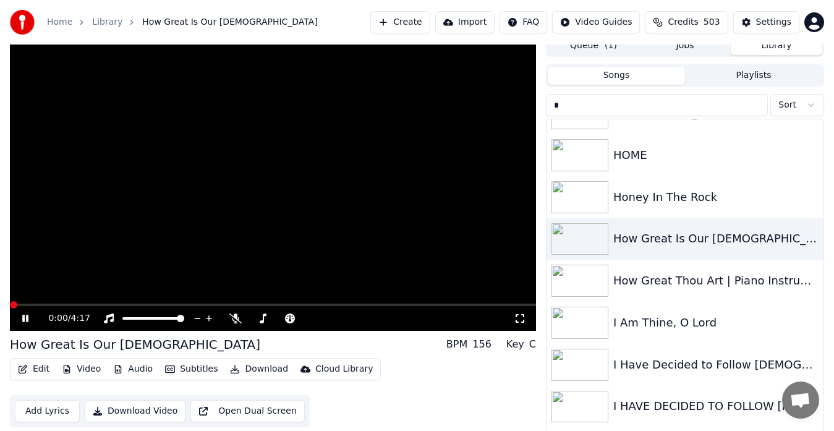
click at [10, 309] on span at bounding box center [13, 304] width 7 height 7
click at [518, 319] on icon at bounding box center [520, 319] width 12 height 10
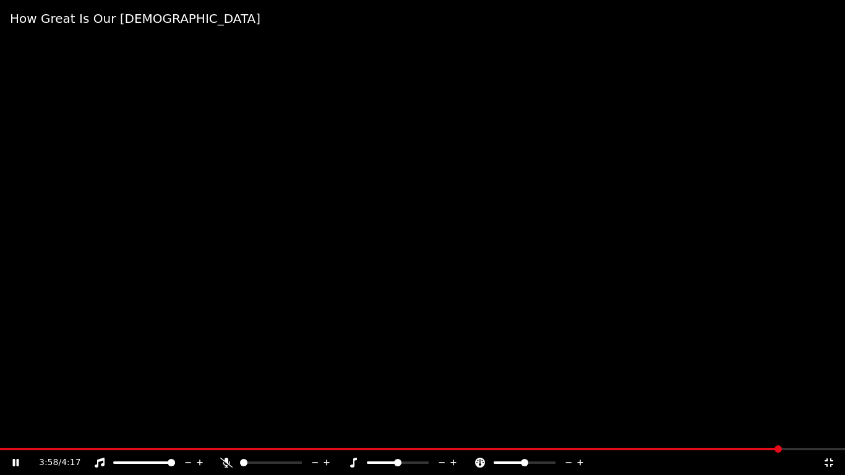
click at [830, 430] on icon at bounding box center [829, 463] width 12 height 10
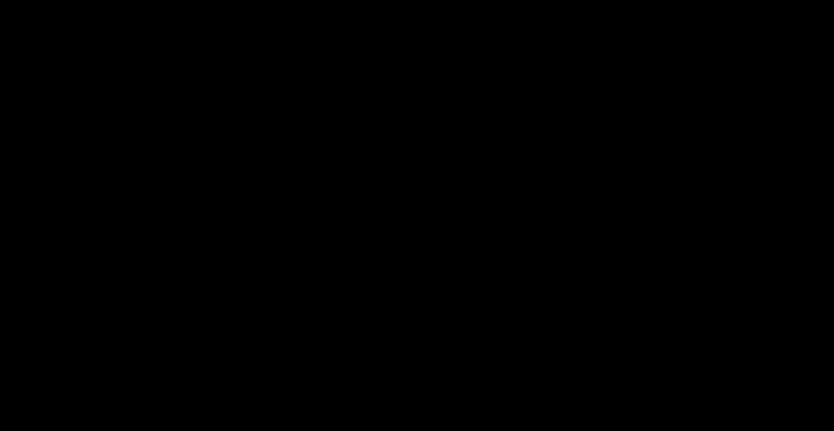
click at [806, 237] on icon "button" at bounding box center [812, 239] width 12 height 10
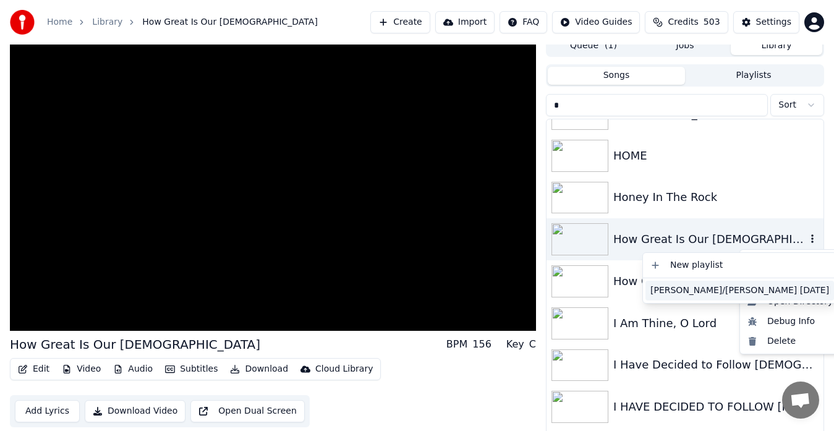
click at [696, 290] on div "[PERSON_NAME]/[PERSON_NAME] [DATE]" at bounding box center [740, 291] width 189 height 20
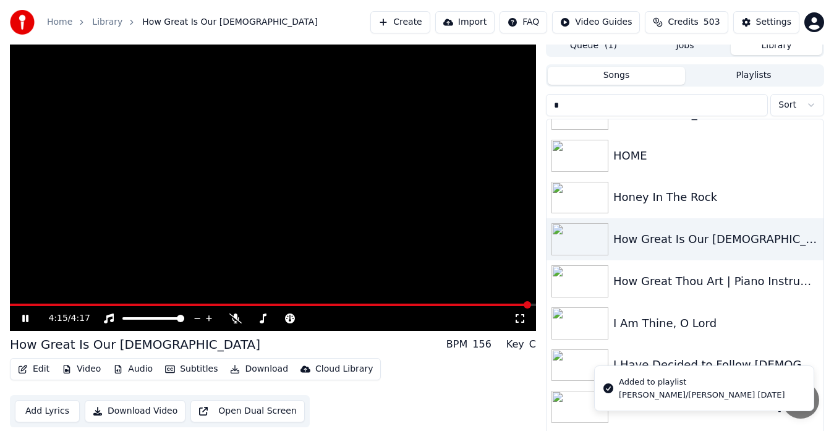
click at [488, 240] on video at bounding box center [273, 183] width 526 height 296
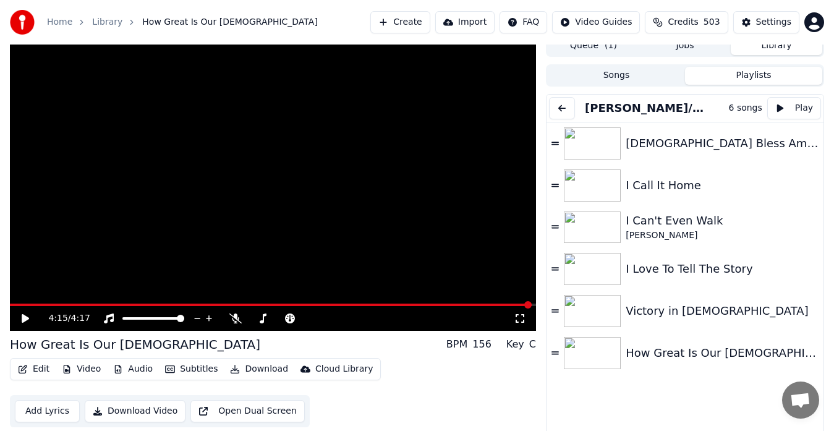
click at [755, 71] on button "Playlists" at bounding box center [753, 76] width 137 height 18
click at [61, 22] on link "Home" at bounding box center [59, 22] width 25 height 12
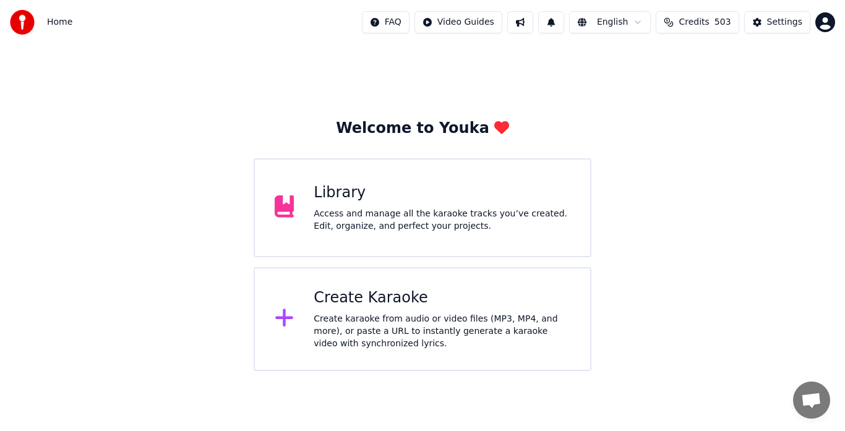
click at [406, 219] on div "Access and manage all the karaoke tracks you’ve created. Edit, organize, and pe…" at bounding box center [442, 220] width 257 height 25
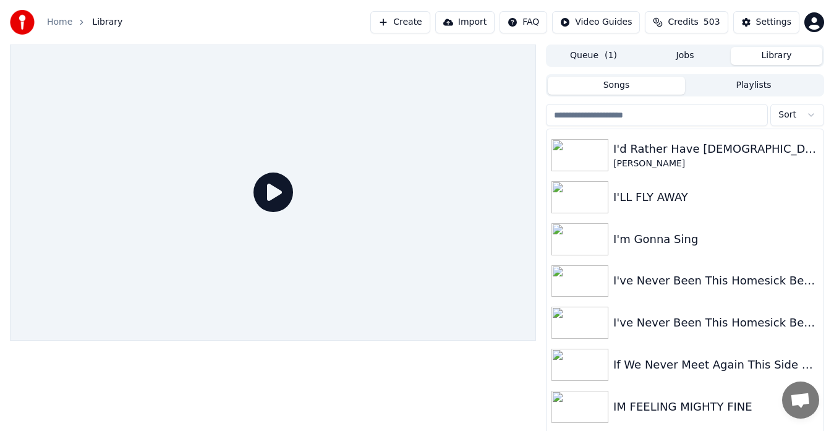
scroll to position [4035, 0]
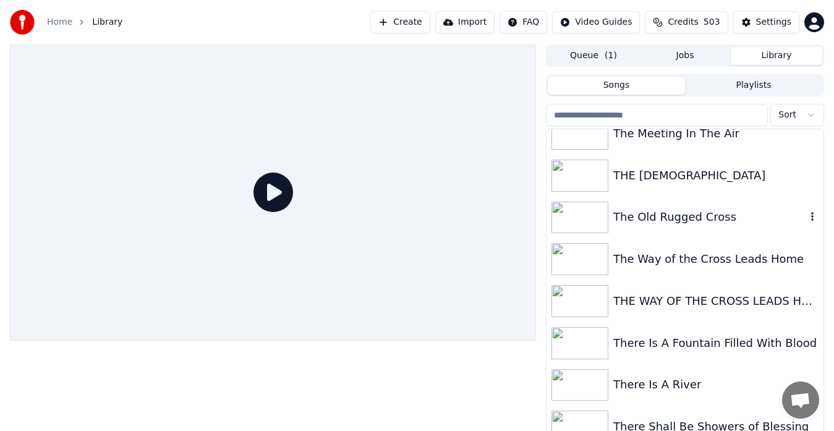
click at [650, 221] on div "The Old Rugged Cross" at bounding box center [710, 216] width 193 height 17
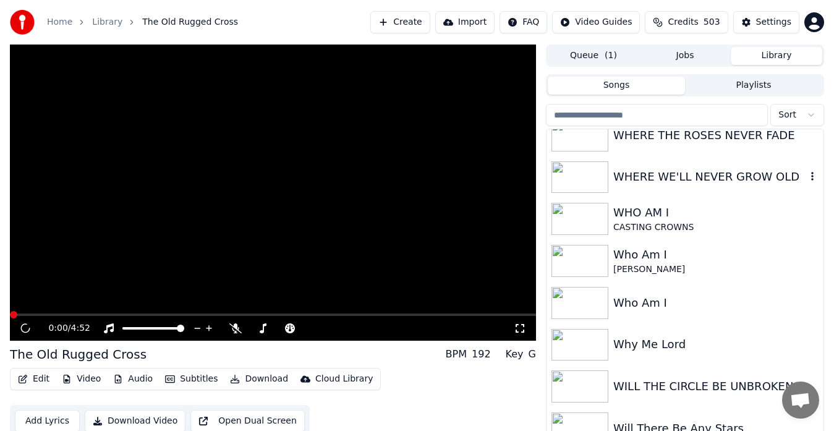
scroll to position [9082, 0]
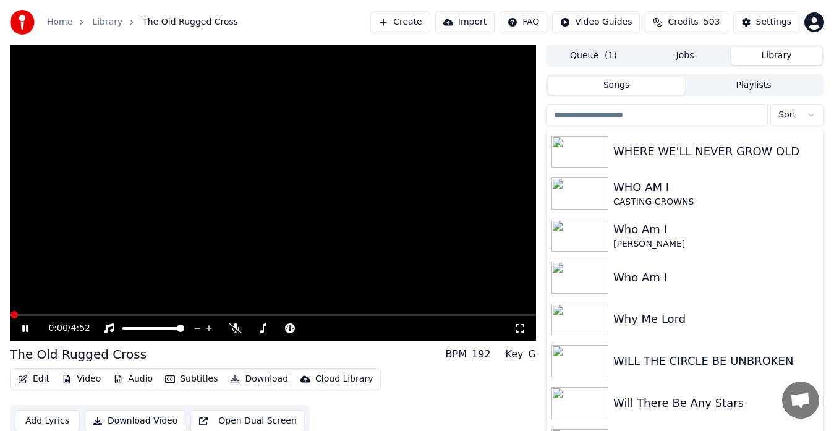
click at [319, 213] on video at bounding box center [273, 193] width 526 height 296
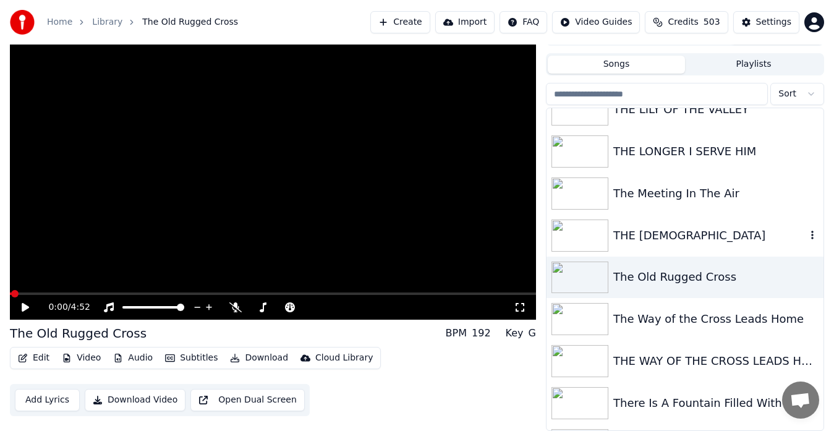
scroll to position [7547, 0]
click at [645, 96] on input "search" at bounding box center [657, 94] width 222 height 22
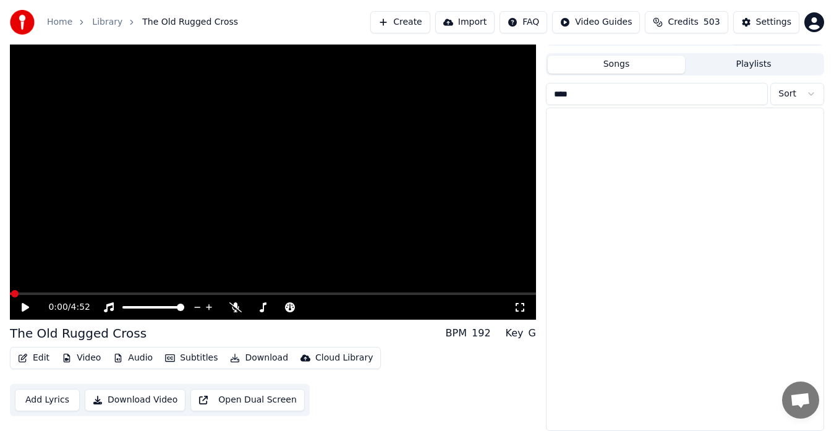
scroll to position [0, 0]
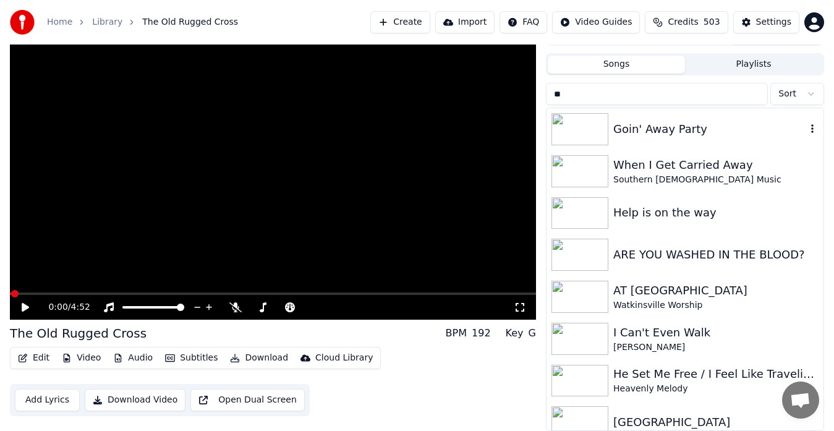
type input "*"
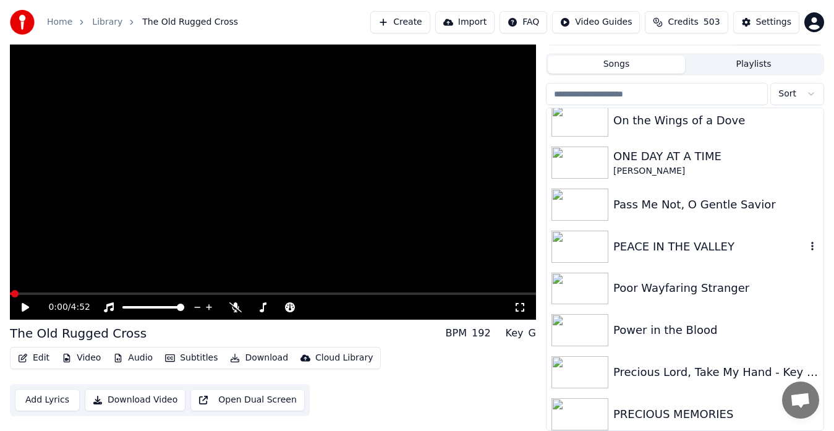
scroll to position [6068, 0]
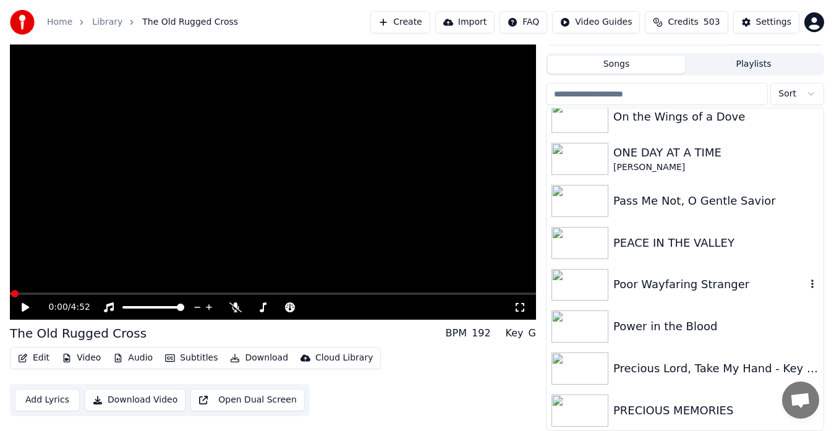
click at [580, 286] on img at bounding box center [580, 285] width 57 height 32
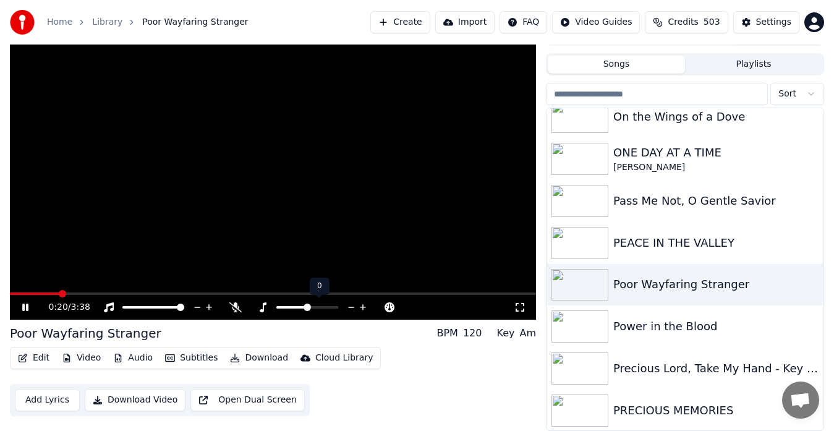
click at [362, 306] on icon at bounding box center [363, 307] width 12 height 12
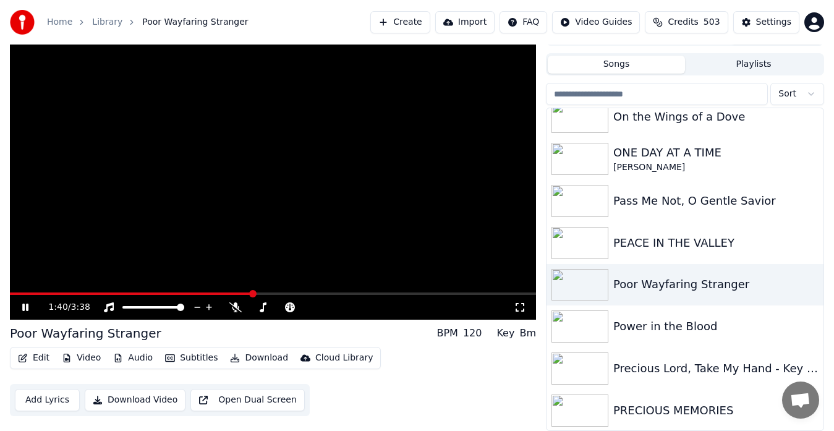
click at [304, 246] on video at bounding box center [273, 172] width 526 height 296
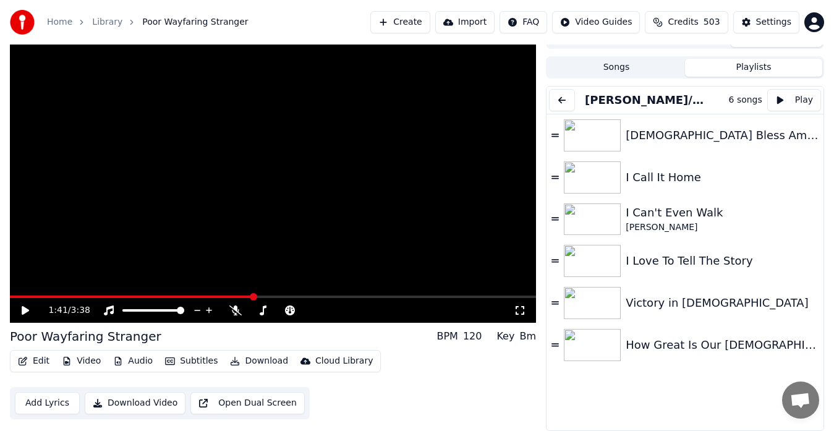
scroll to position [18, 0]
click at [759, 66] on button "Playlists" at bounding box center [753, 68] width 137 height 18
click at [795, 97] on button "Play" at bounding box center [795, 100] width 54 height 22
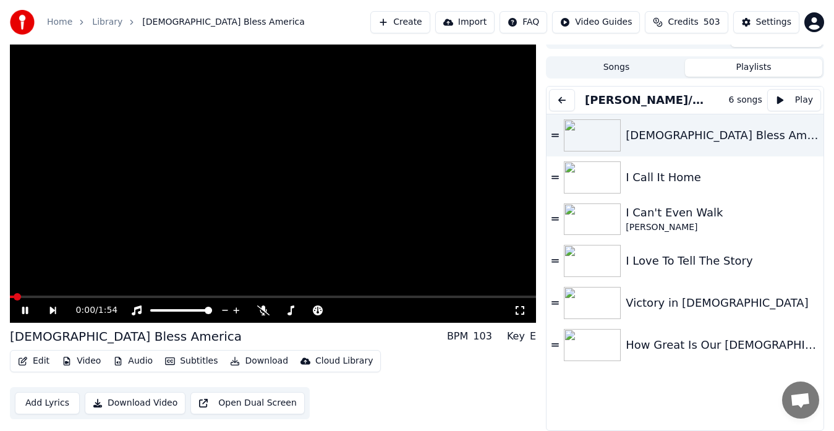
click at [233, 210] on video at bounding box center [273, 175] width 526 height 296
click at [389, 309] on icon at bounding box center [391, 310] width 12 height 12
click at [523, 306] on icon at bounding box center [520, 311] width 12 height 10
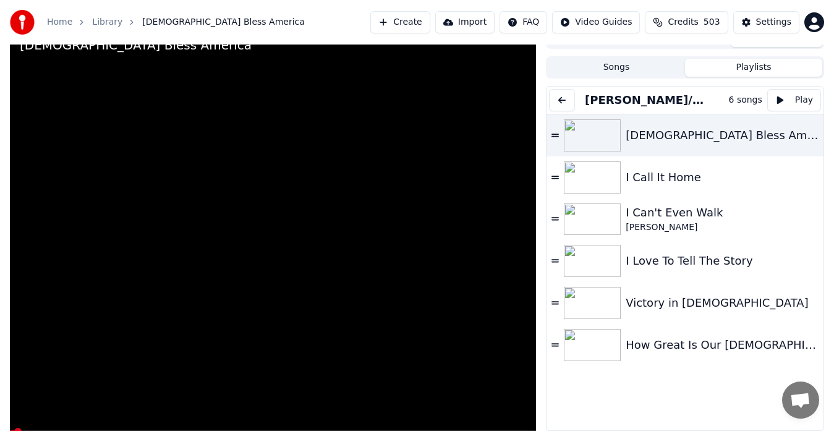
scroll to position [0, 0]
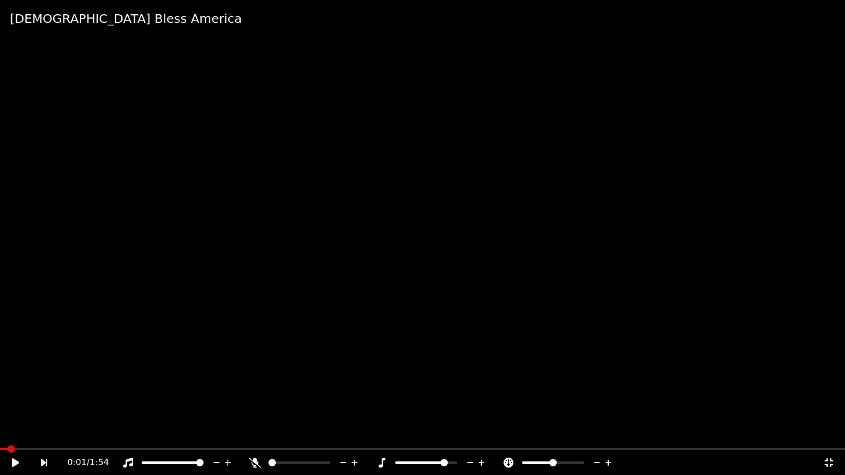
click at [434, 301] on video at bounding box center [422, 237] width 845 height 475
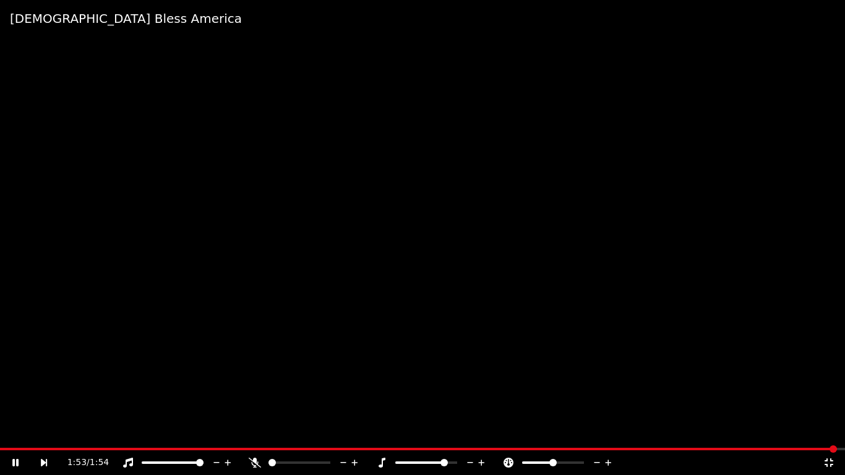
click at [429, 331] on video at bounding box center [422, 237] width 845 height 475
click at [379, 404] on video at bounding box center [422, 237] width 845 height 475
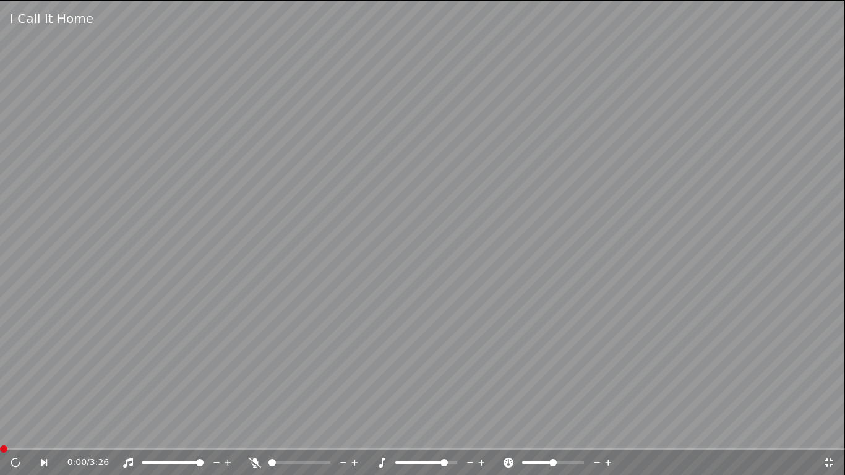
click at [379, 404] on video at bounding box center [422, 237] width 845 height 475
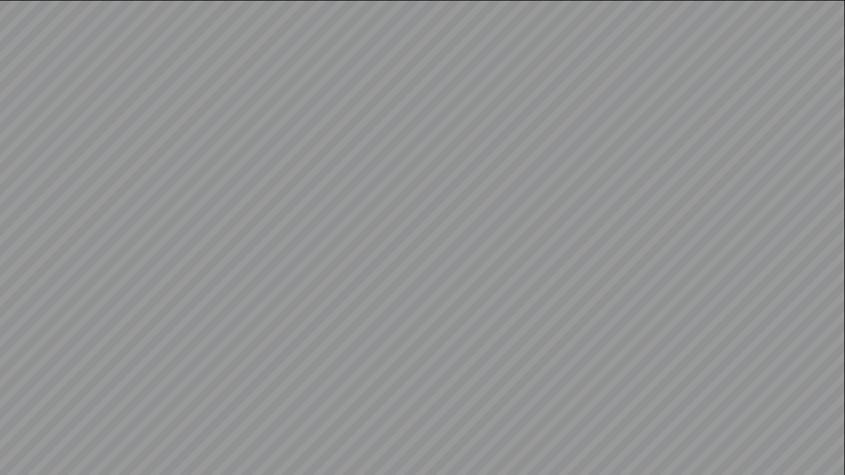
click at [379, 404] on video at bounding box center [422, 237] width 845 height 475
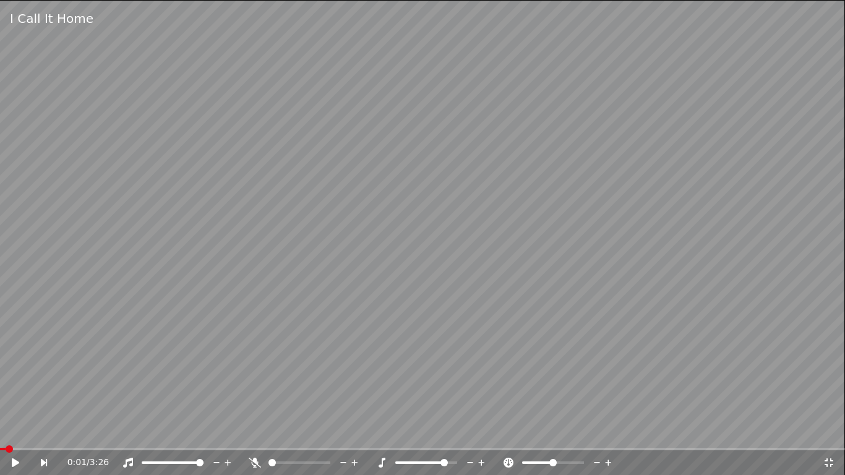
click at [467, 430] on icon at bounding box center [470, 462] width 12 height 12
click at [359, 231] on video at bounding box center [422, 237] width 845 height 475
click at [636, 351] on video at bounding box center [422, 237] width 845 height 475
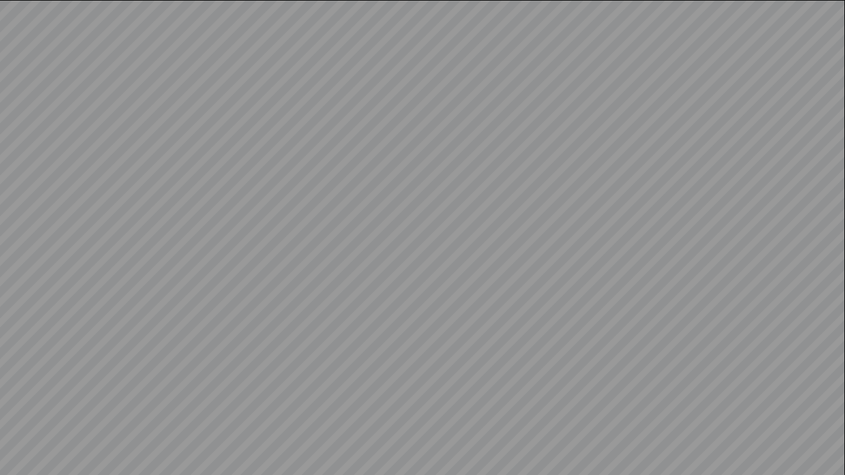
click at [636, 351] on video at bounding box center [422, 237] width 845 height 475
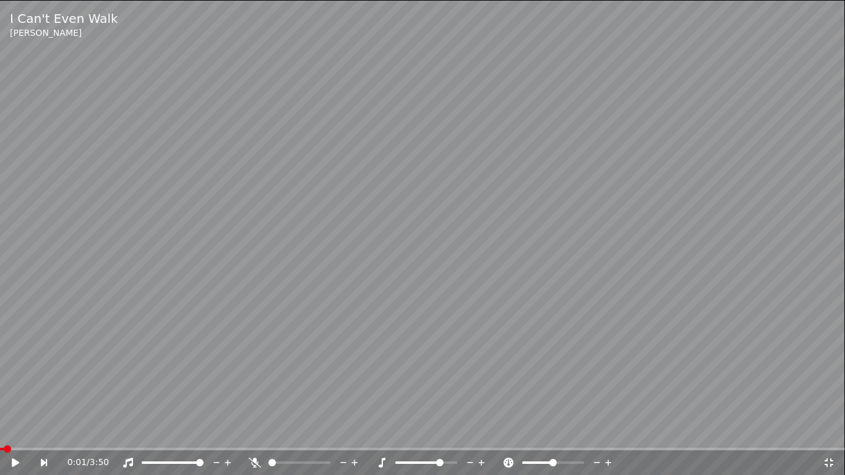
click at [826, 430] on icon at bounding box center [829, 463] width 12 height 10
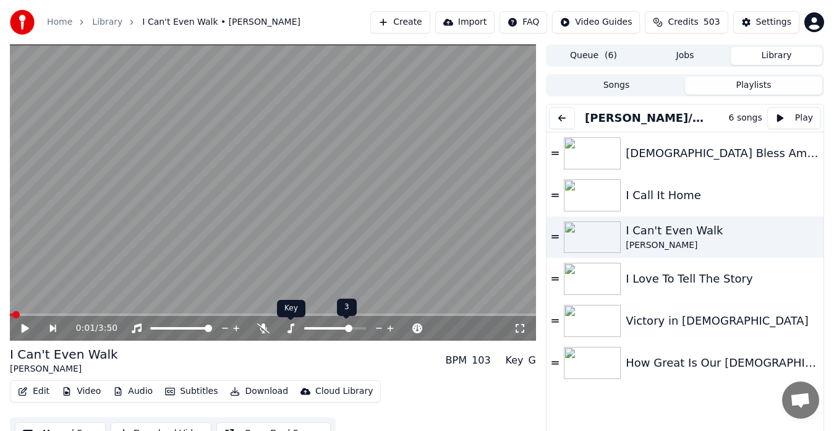
click at [293, 327] on icon at bounding box center [290, 328] width 12 height 10
click at [519, 329] on icon at bounding box center [520, 328] width 12 height 10
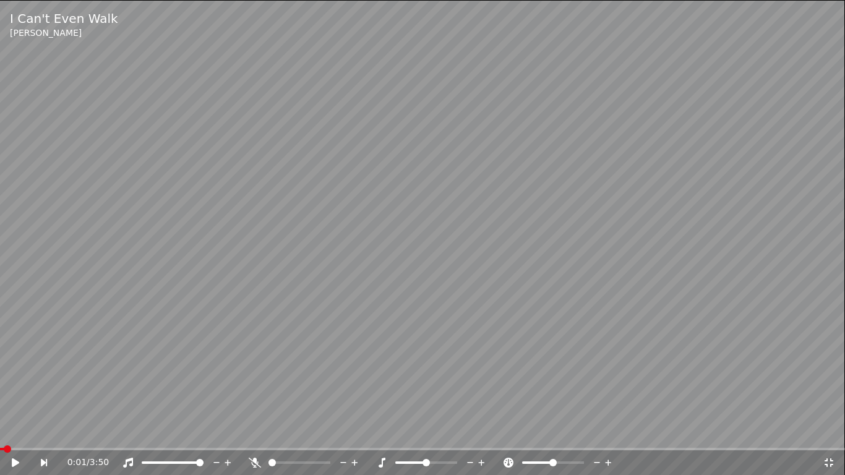
click at [485, 216] on video at bounding box center [422, 237] width 845 height 475
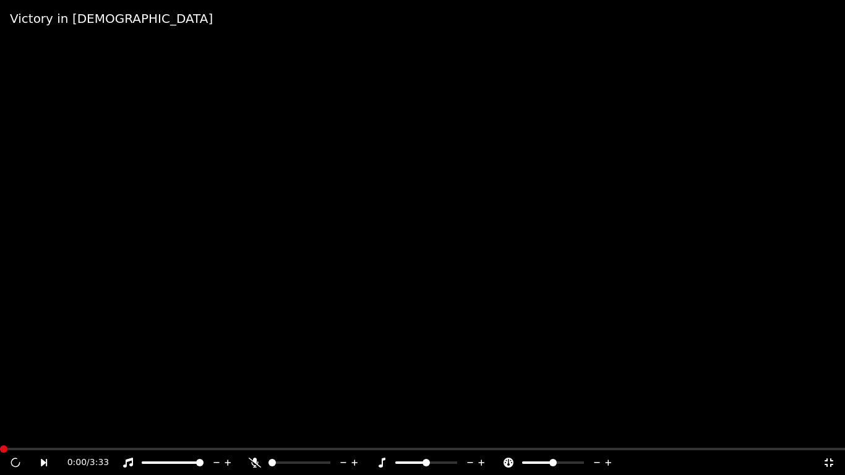
click at [509, 356] on video at bounding box center [422, 237] width 845 height 475
click at [481, 430] on icon at bounding box center [482, 463] width 6 height 6
click at [830, 430] on icon at bounding box center [828, 462] width 9 height 9
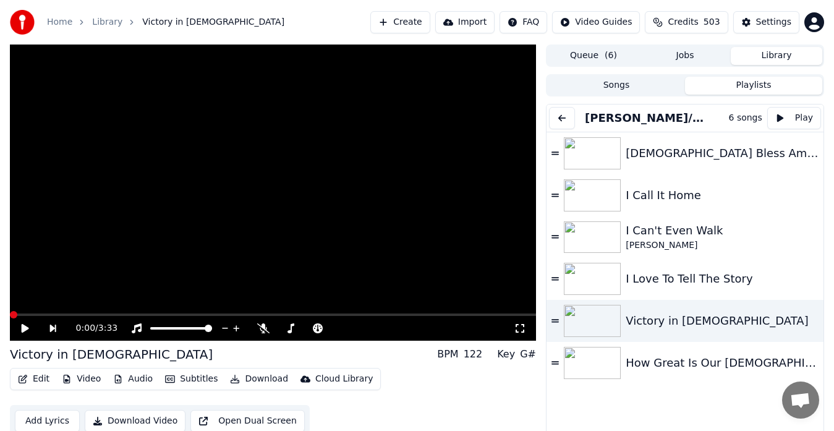
click at [521, 331] on icon at bounding box center [520, 328] width 12 height 10
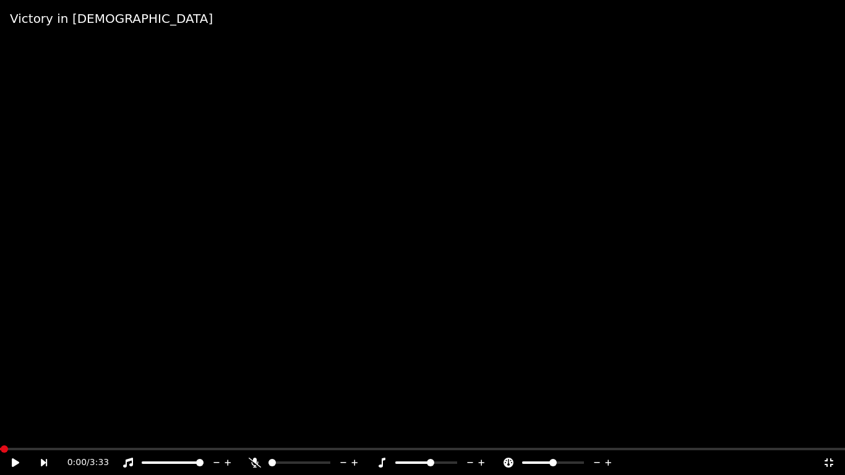
click at [481, 264] on video at bounding box center [422, 237] width 845 height 475
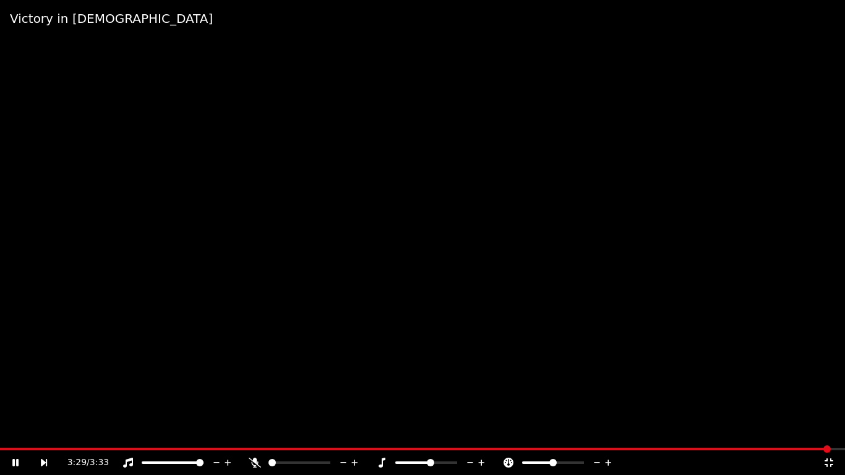
click at [696, 312] on video at bounding box center [422, 237] width 845 height 475
click at [830, 430] on icon at bounding box center [829, 463] width 12 height 10
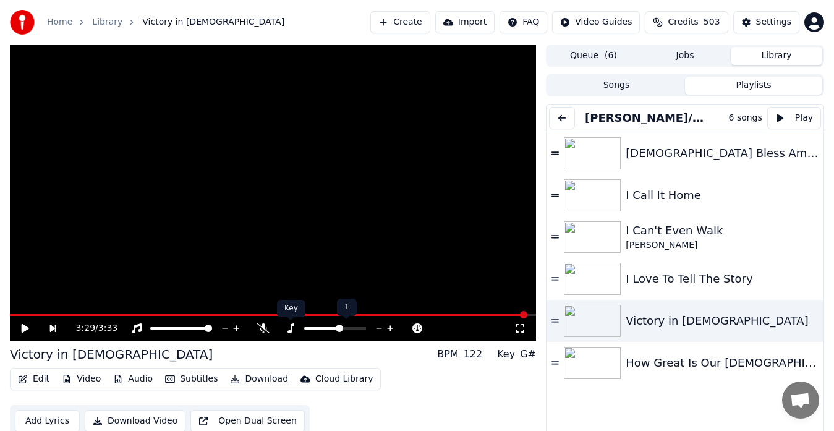
click at [288, 328] on icon at bounding box center [290, 328] width 12 height 10
click at [431, 242] on video at bounding box center [273, 193] width 526 height 296
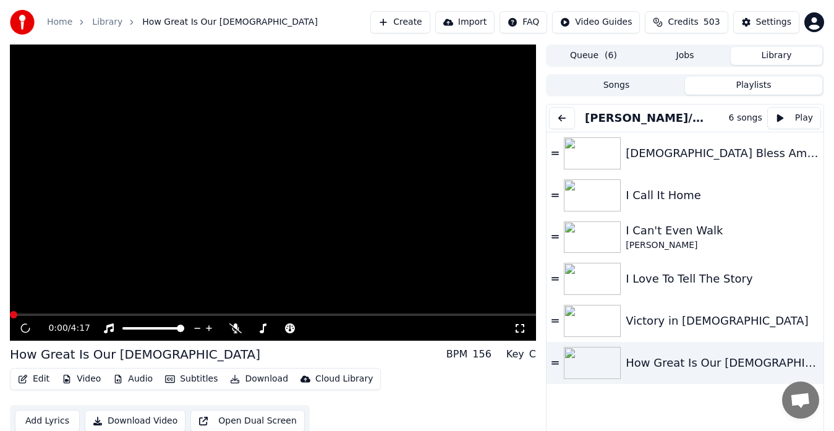
click at [431, 242] on video at bounding box center [273, 193] width 526 height 296
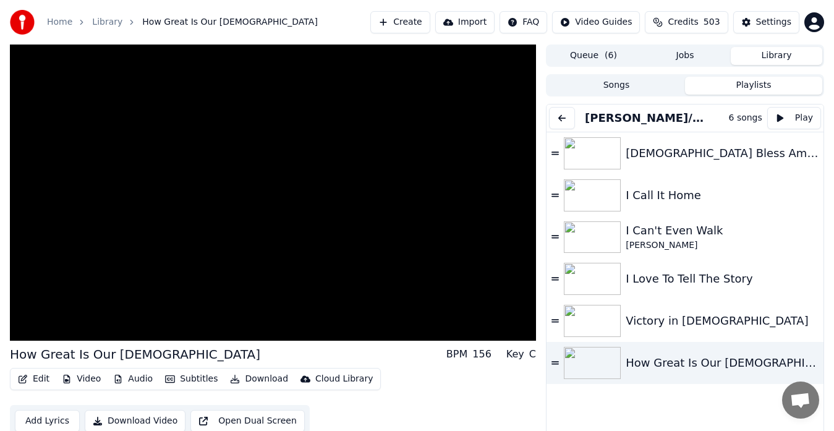
click at [431, 242] on video at bounding box center [273, 193] width 526 height 296
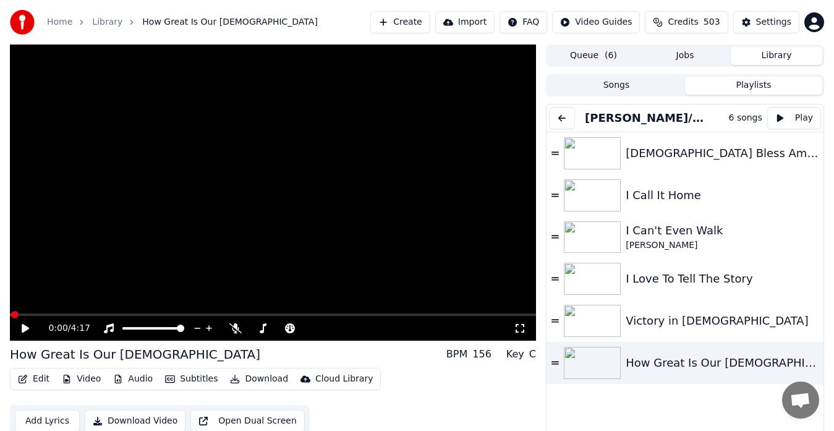
click at [521, 331] on icon at bounding box center [520, 328] width 12 height 10
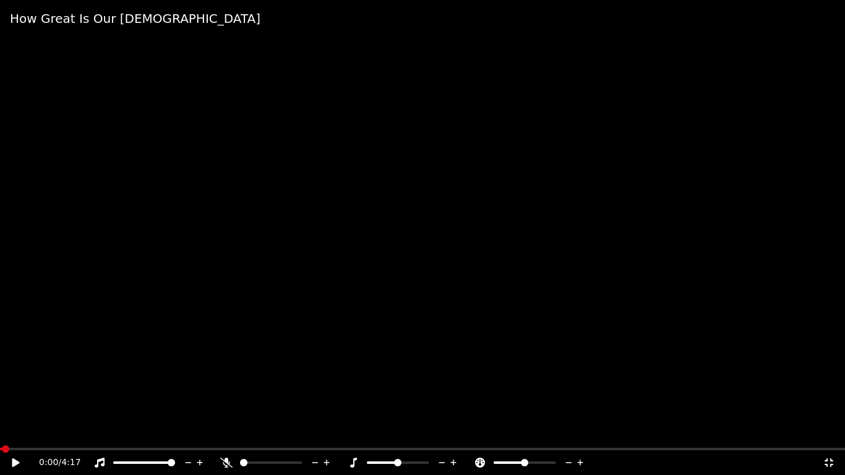
drag, startPoint x: 2, startPoint y: 444, endPoint x: 0, endPoint y: 454, distance: 10.2
click at [0, 430] on div "How Great Is Our [DEMOGRAPHIC_DATA] 0:00 / 4:17" at bounding box center [422, 237] width 845 height 475
click at [41, 430] on video at bounding box center [422, 237] width 845 height 475
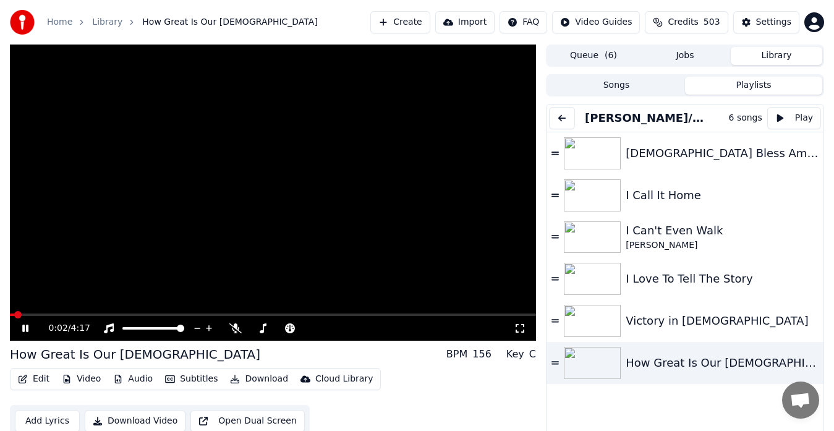
click at [41, 424] on button "Add Lyrics" at bounding box center [47, 421] width 65 height 22
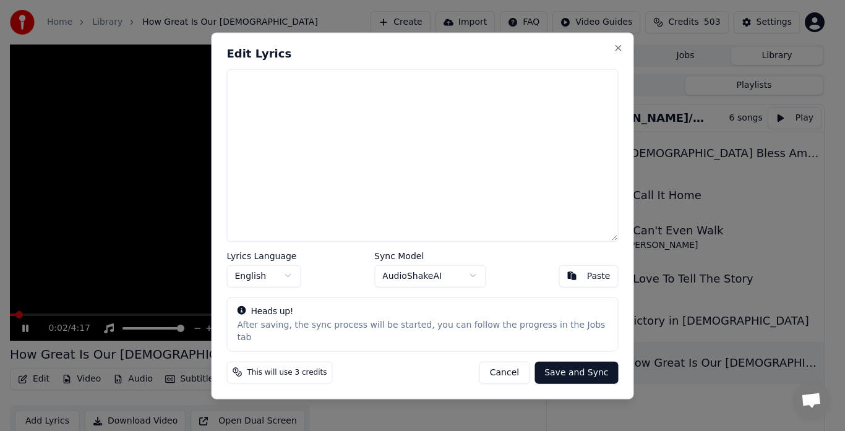
click at [255, 171] on textarea at bounding box center [422, 155] width 391 height 173
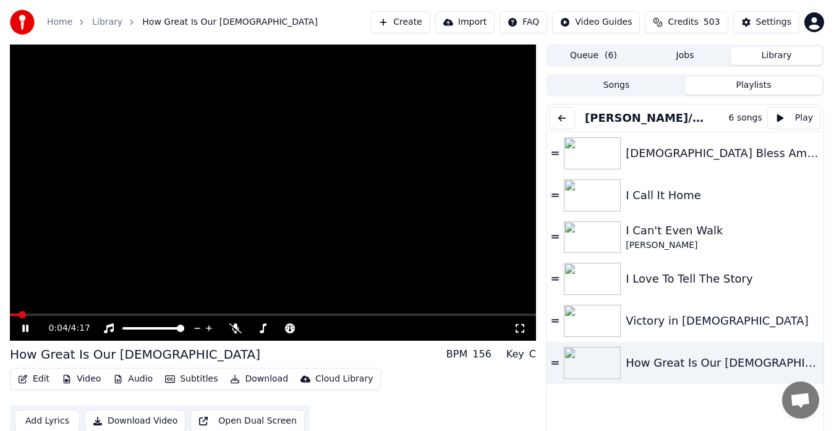
click at [174, 183] on video at bounding box center [273, 193] width 526 height 296
click at [521, 322] on div "0:04 / 4:17" at bounding box center [273, 328] width 516 height 12
click at [520, 327] on icon at bounding box center [520, 328] width 12 height 10
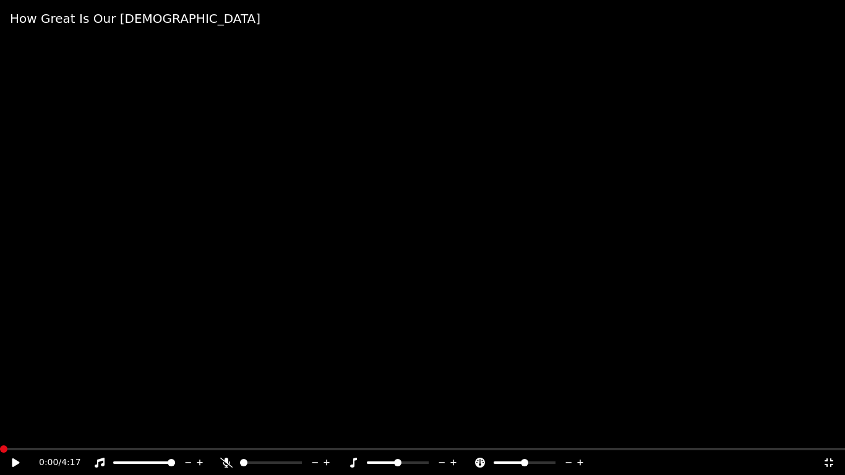
click at [0, 430] on span at bounding box center [3, 448] width 7 height 7
click at [54, 424] on video at bounding box center [422, 237] width 845 height 475
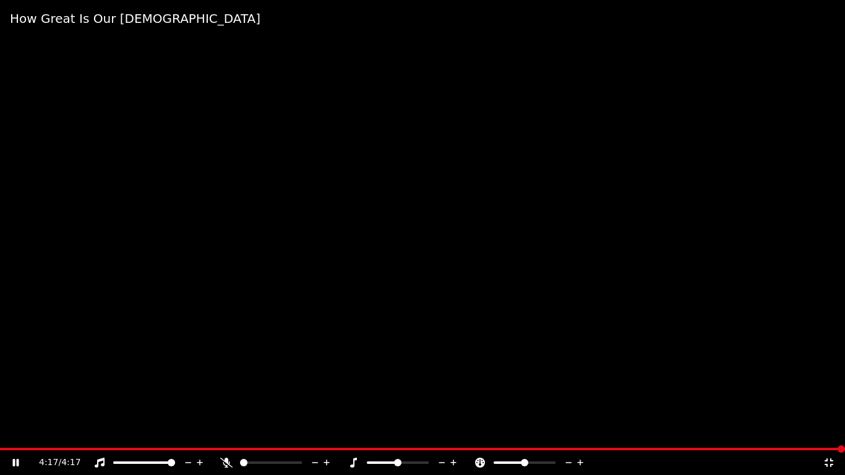
click at [834, 430] on icon at bounding box center [829, 463] width 12 height 10
